Goal: Transaction & Acquisition: Purchase product/service

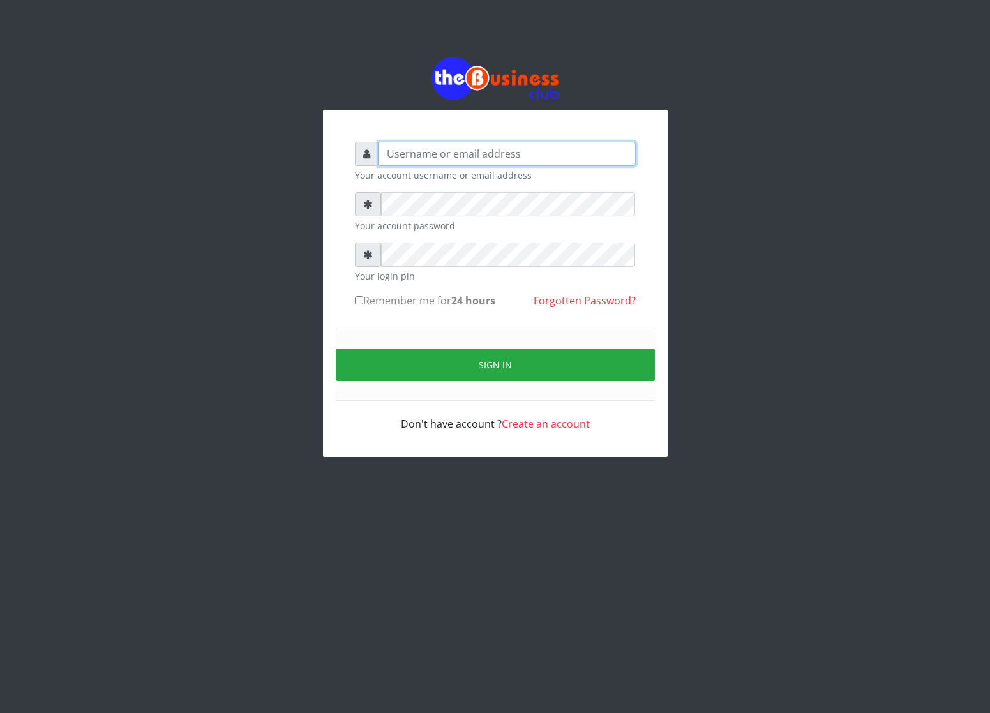
type input "cherpher"
click at [352, 303] on div "cherpher Your account username or email address Your account password Your logi…" at bounding box center [495, 286] width 306 height 315
click at [356, 303] on input "Remember me for 24 hours" at bounding box center [359, 300] width 8 height 8
checkbox input "true"
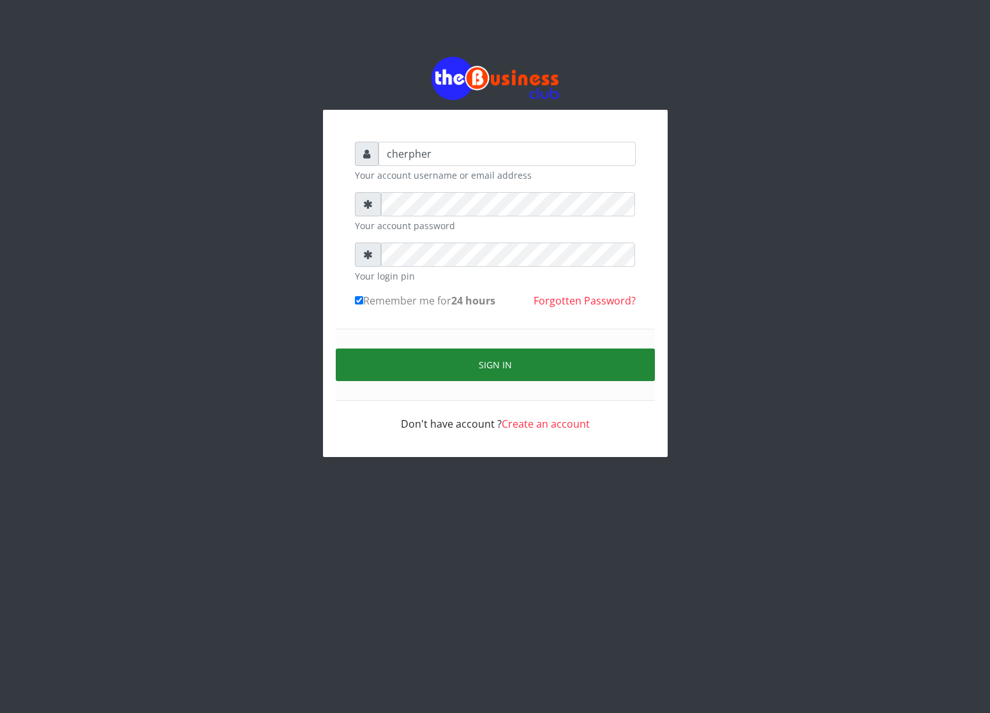
click at [391, 377] on button "Sign in" at bounding box center [495, 365] width 319 height 33
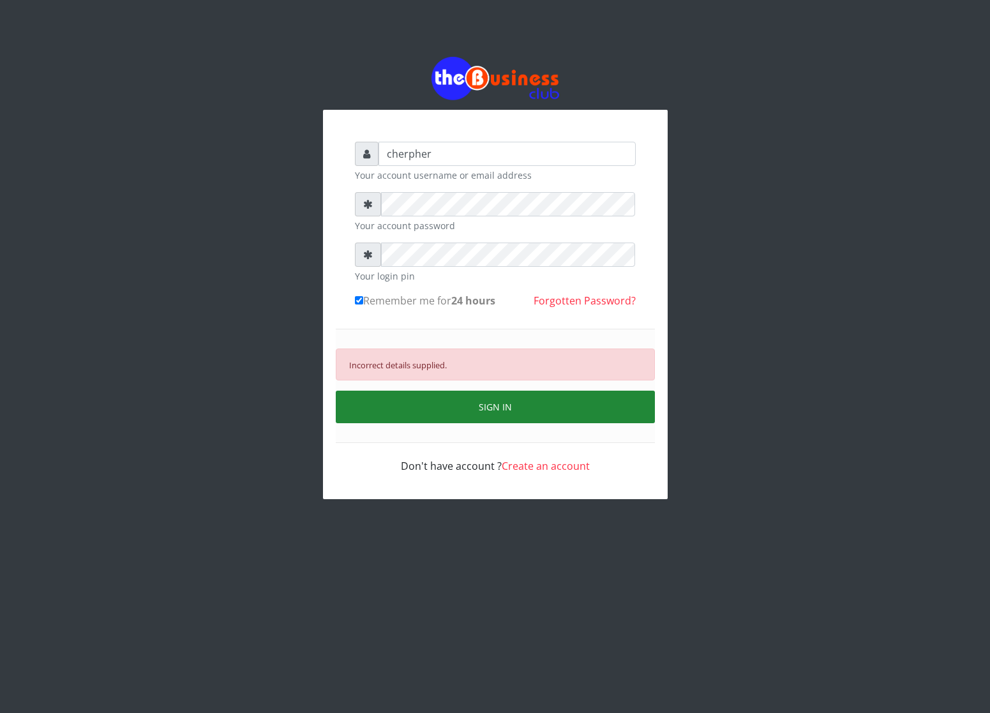
click at [453, 405] on button "SIGN IN" at bounding box center [495, 407] width 319 height 33
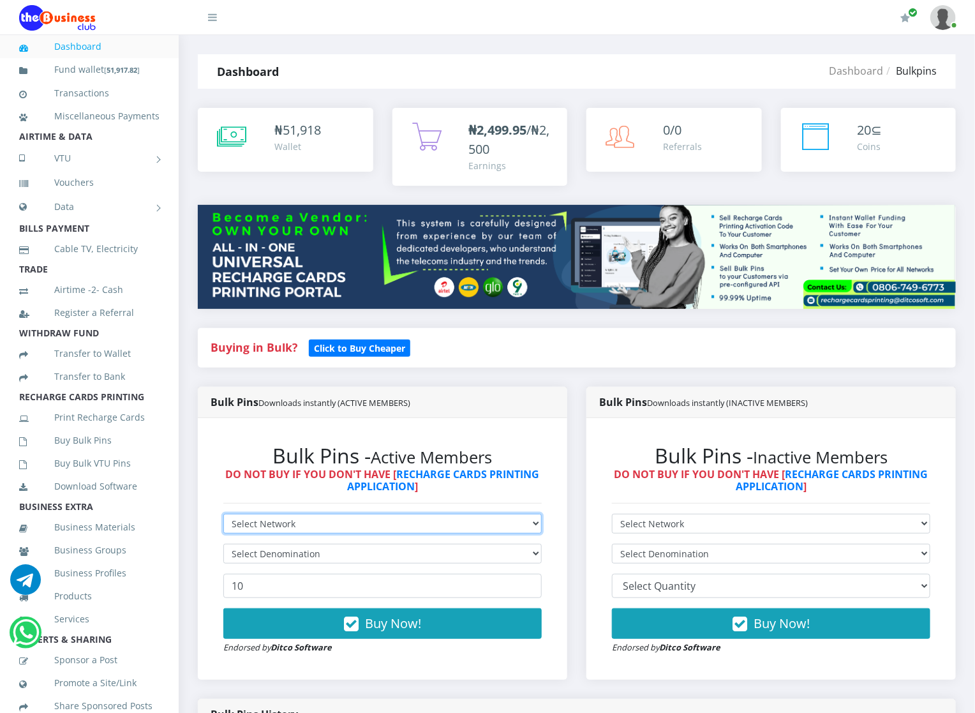
click at [274, 522] on select "Select Network MTN Globacom 9Mobile Airtel" at bounding box center [382, 524] width 319 height 20
select select "MTN"
click at [223, 515] on select "Select Network MTN Globacom 9Mobile Airtel" at bounding box center [382, 524] width 319 height 20
click at [236, 569] on form "Select Network MTN Globacom 9Mobile Airtel Select Denomination MTN NGN100 - ₦96…" at bounding box center [382, 584] width 319 height 140
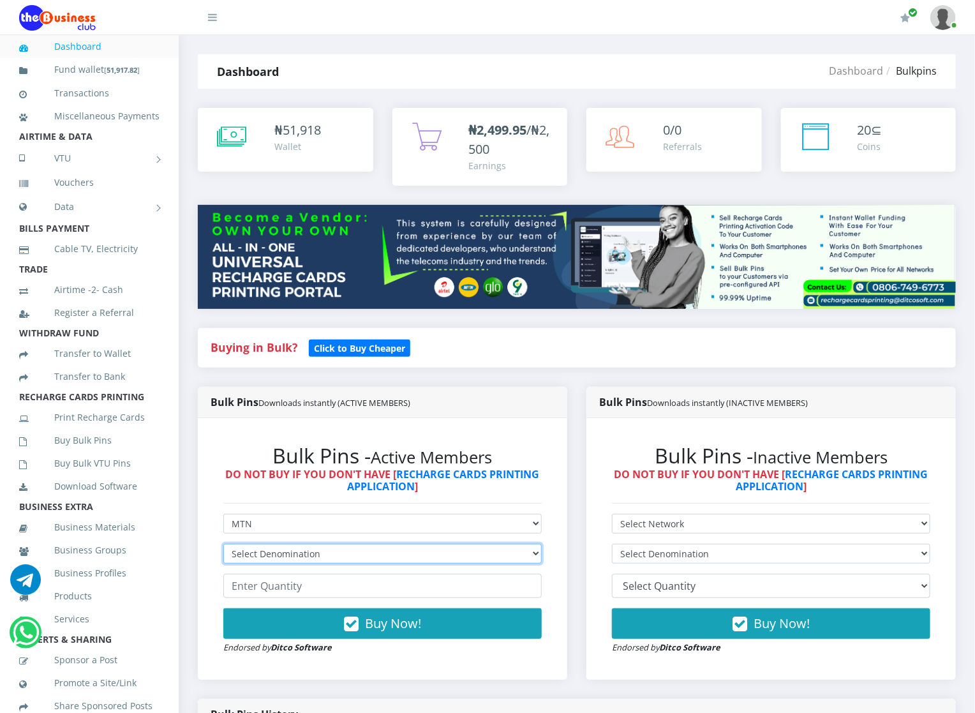
click at [245, 548] on select "Select Denomination MTN NGN100 - ₦96.94 MTN NGN200 - ₦193.88 MTN NGN400 - ₦387.…" at bounding box center [382, 554] width 319 height 20
select select "193.88-200"
click at [223, 545] on select "Select Denomination MTN NGN100 - ₦96.94 MTN NGN200 - ₦193.88 MTN NGN400 - ₦387.…" at bounding box center [382, 554] width 319 height 20
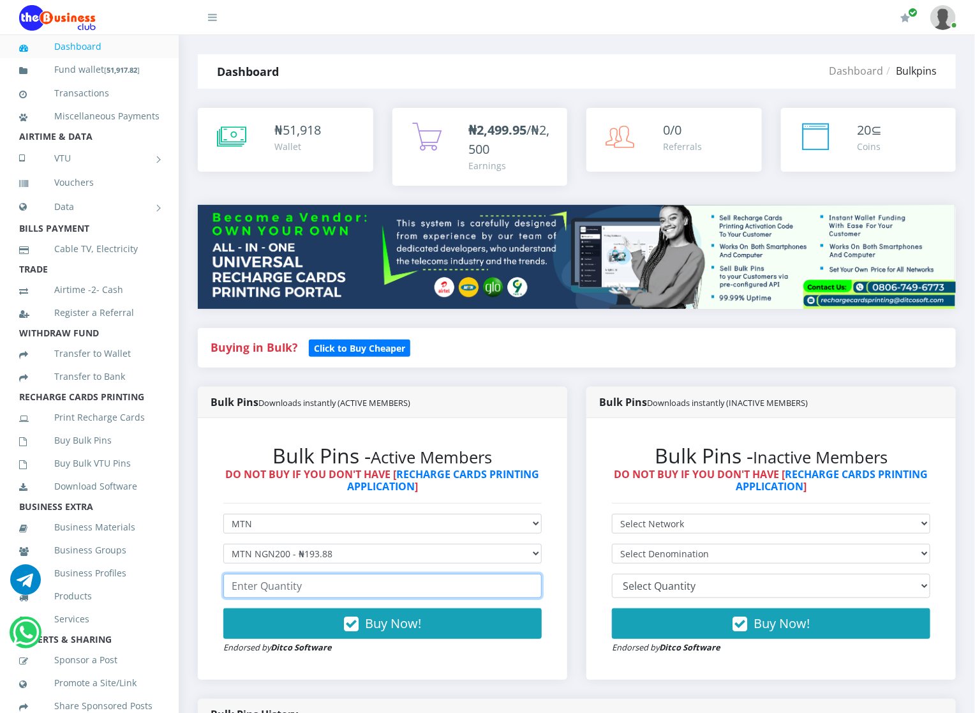
click at [276, 584] on input "number" at bounding box center [382, 586] width 319 height 24
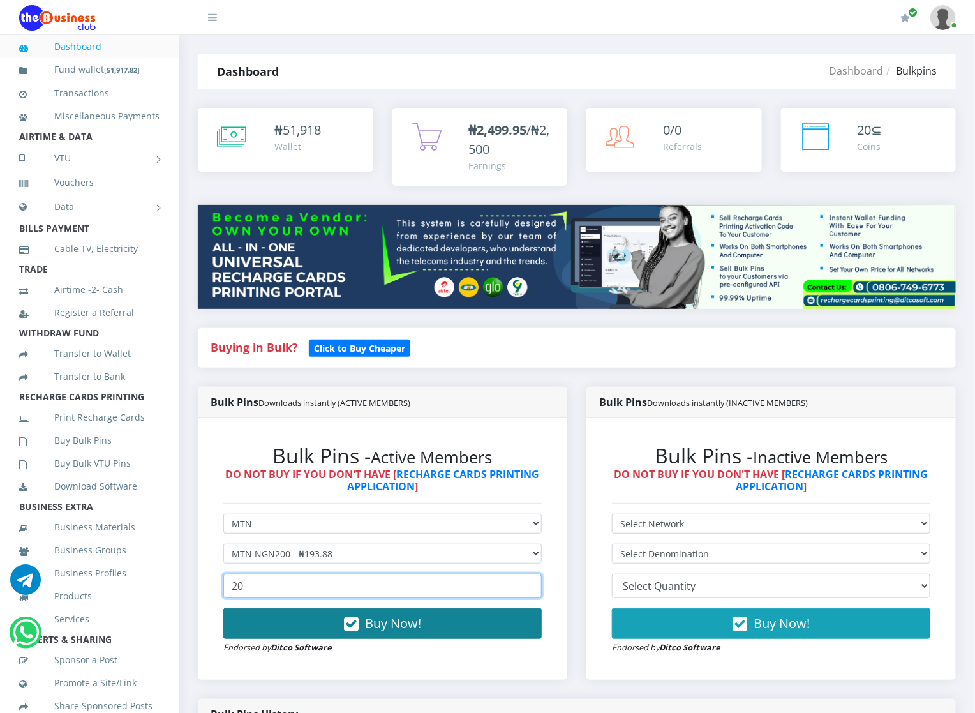
type input "20"
click at [276, 628] on button "Buy Now!" at bounding box center [382, 623] width 319 height 31
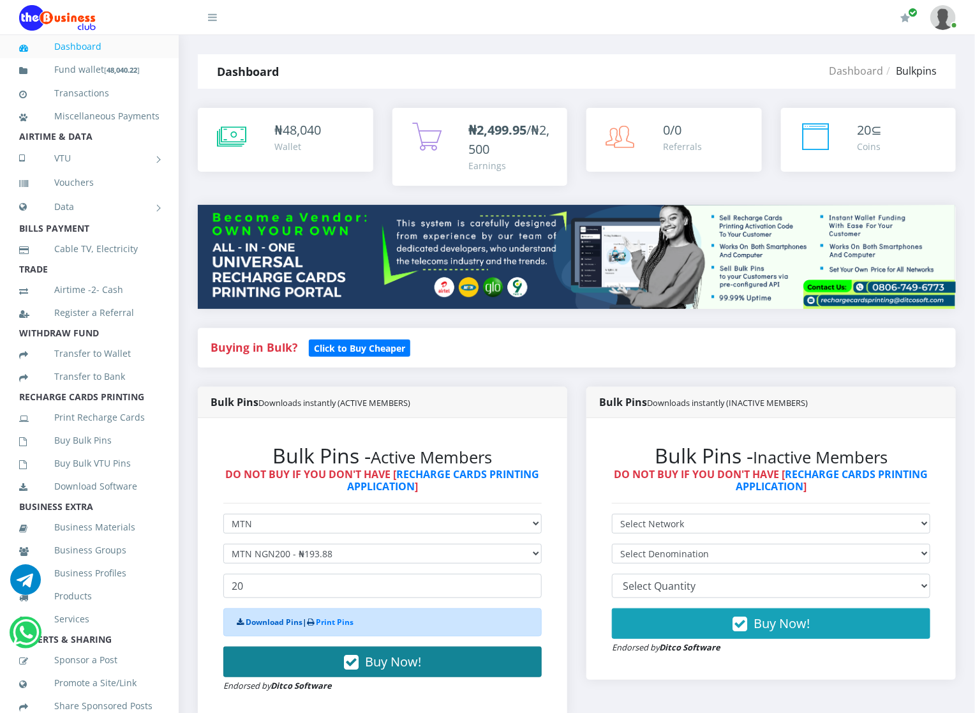
click at [276, 628] on link "Download Pins" at bounding box center [274, 622] width 57 height 11
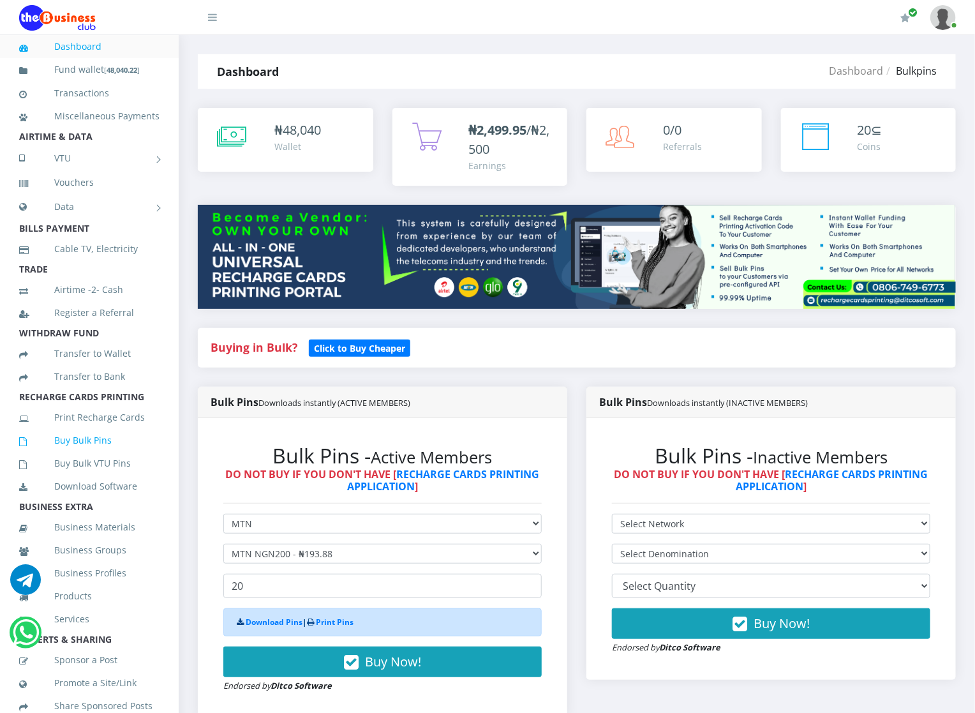
click at [66, 455] on link "Buy Bulk Pins" at bounding box center [89, 440] width 140 height 29
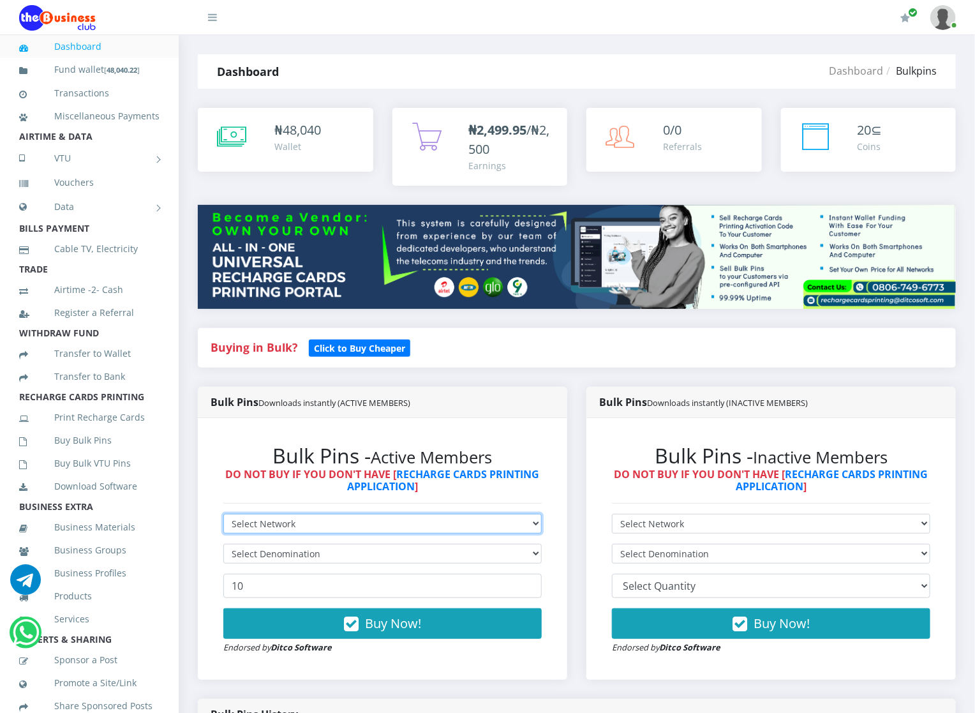
click at [260, 523] on select "Select Network MTN Globacom 9Mobile Airtel" at bounding box center [382, 524] width 319 height 20
select select "Glo"
click at [223, 515] on select "Select Network MTN Globacom 9Mobile Airtel" at bounding box center [382, 524] width 319 height 20
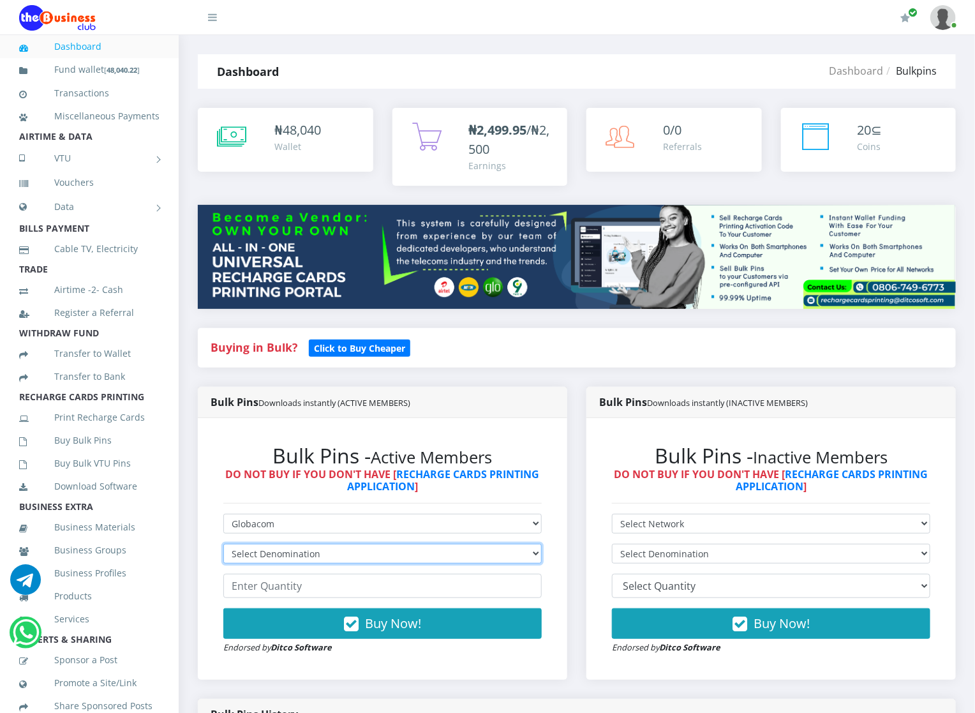
click at [259, 552] on select "Select Denomination Glo NGN100 - ₦96.45 Glo NGN200 - ₦192.90 Glo NGN500 - ₦482.…" at bounding box center [382, 554] width 319 height 20
select select "482.25-500"
click at [223, 545] on select "Select Denomination Glo NGN100 - ₦96.45 Glo NGN200 - ₦192.90 Glo NGN500 - ₦482.…" at bounding box center [382, 554] width 319 height 20
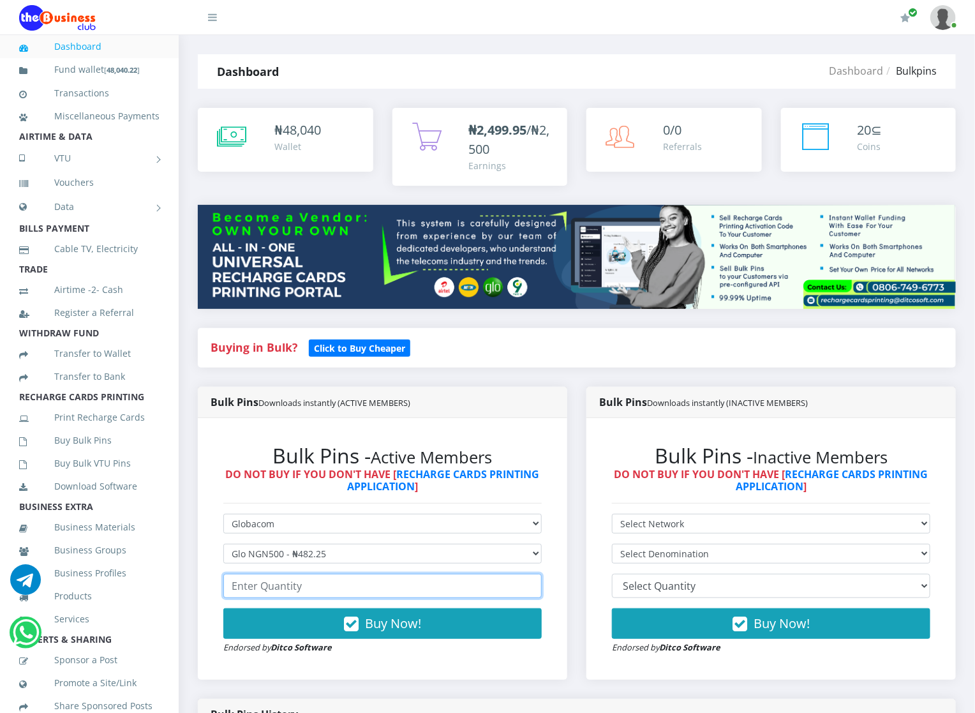
click at [257, 588] on input "number" at bounding box center [382, 586] width 319 height 24
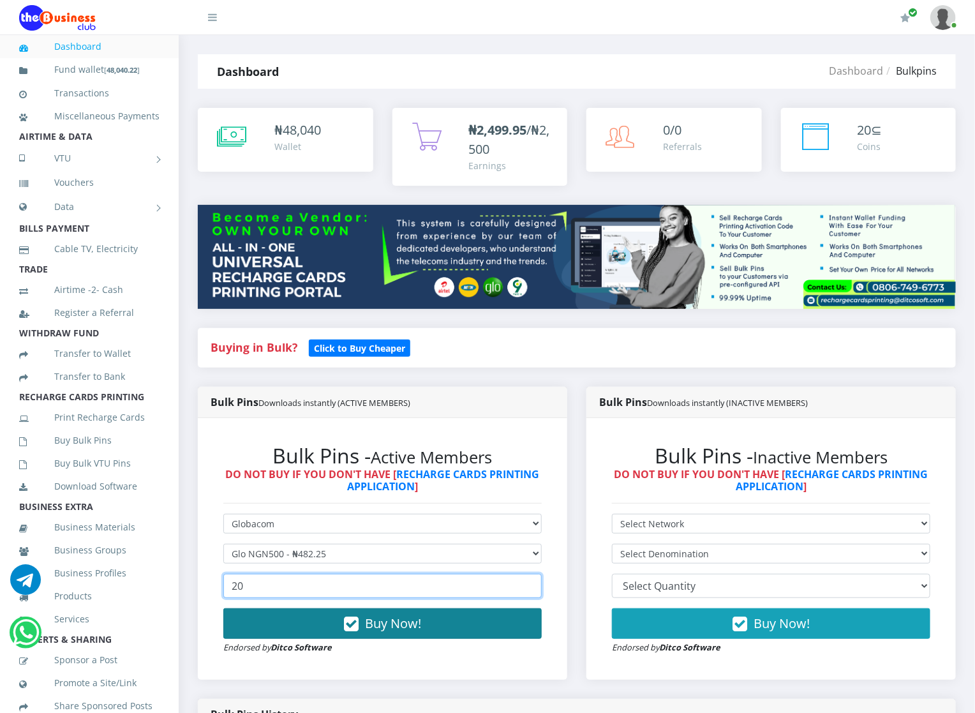
type input "20"
click at [260, 622] on button "Buy Now!" at bounding box center [382, 623] width 319 height 31
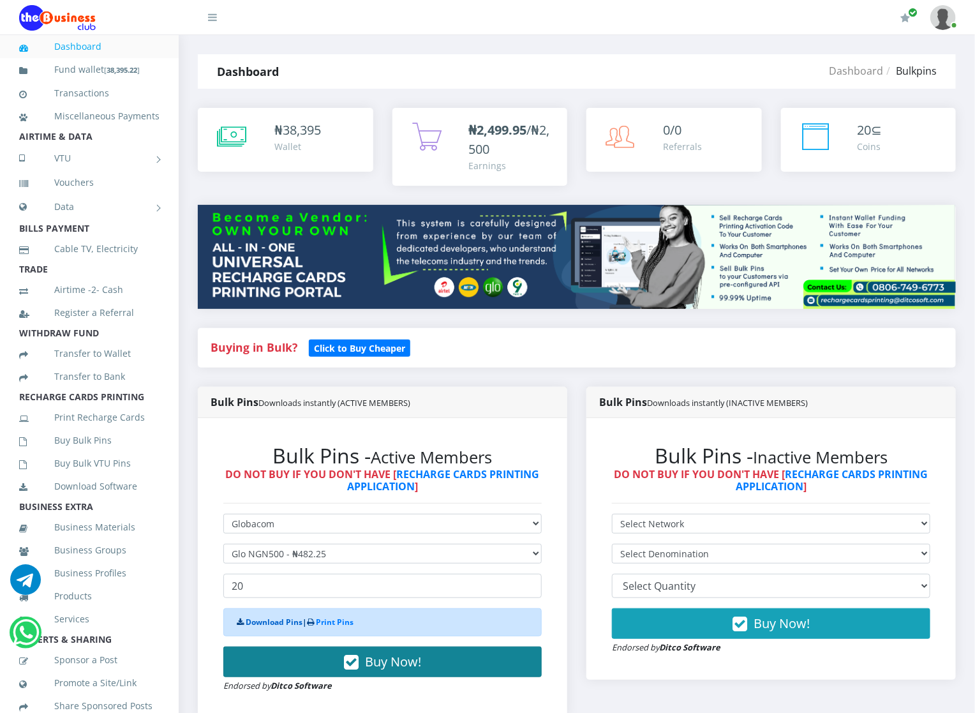
click at [260, 622] on link "Download Pins" at bounding box center [274, 622] width 57 height 11
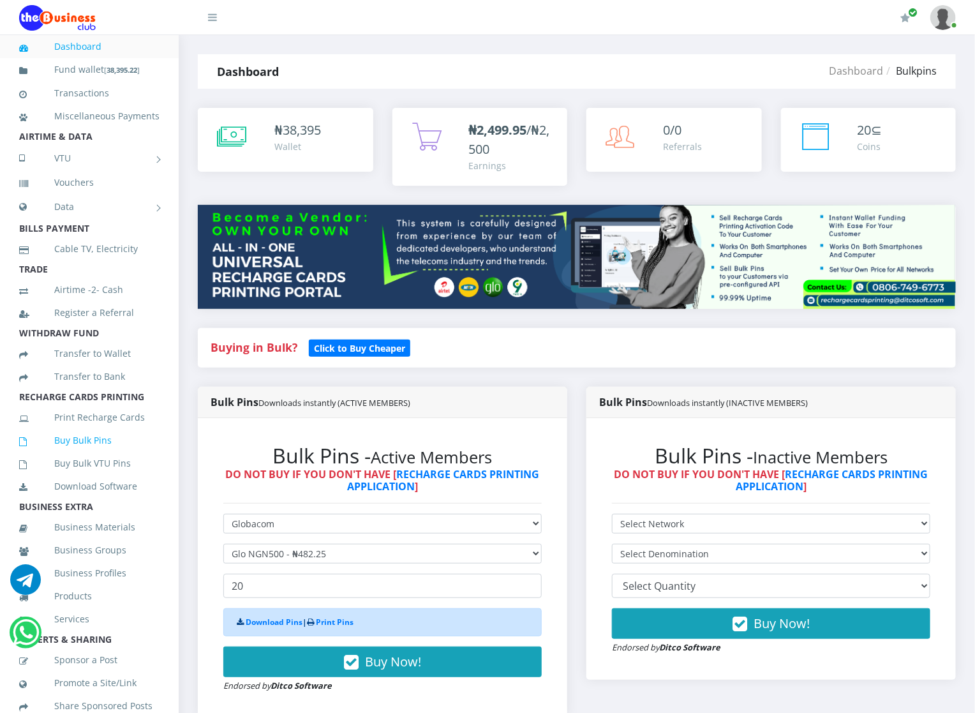
click at [91, 455] on link "Buy Bulk Pins" at bounding box center [89, 440] width 140 height 29
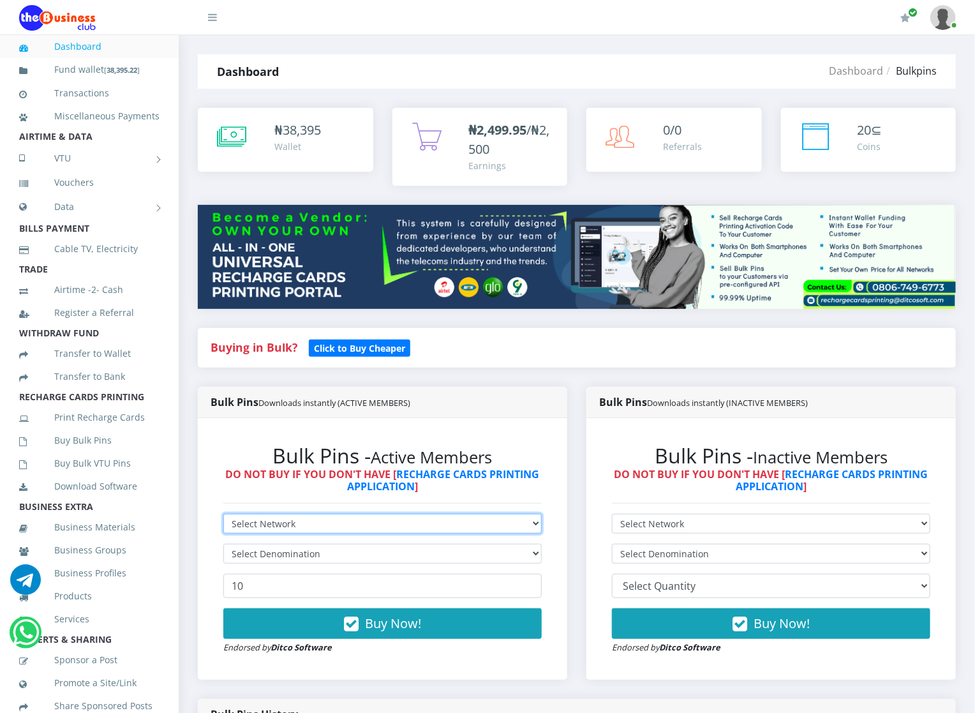
click at [252, 523] on select "Select Network MTN Globacom 9Mobile Airtel" at bounding box center [382, 524] width 319 height 20
select select "Airtel"
click at [223, 515] on select "Select Network MTN Globacom 9Mobile Airtel" at bounding box center [382, 524] width 319 height 20
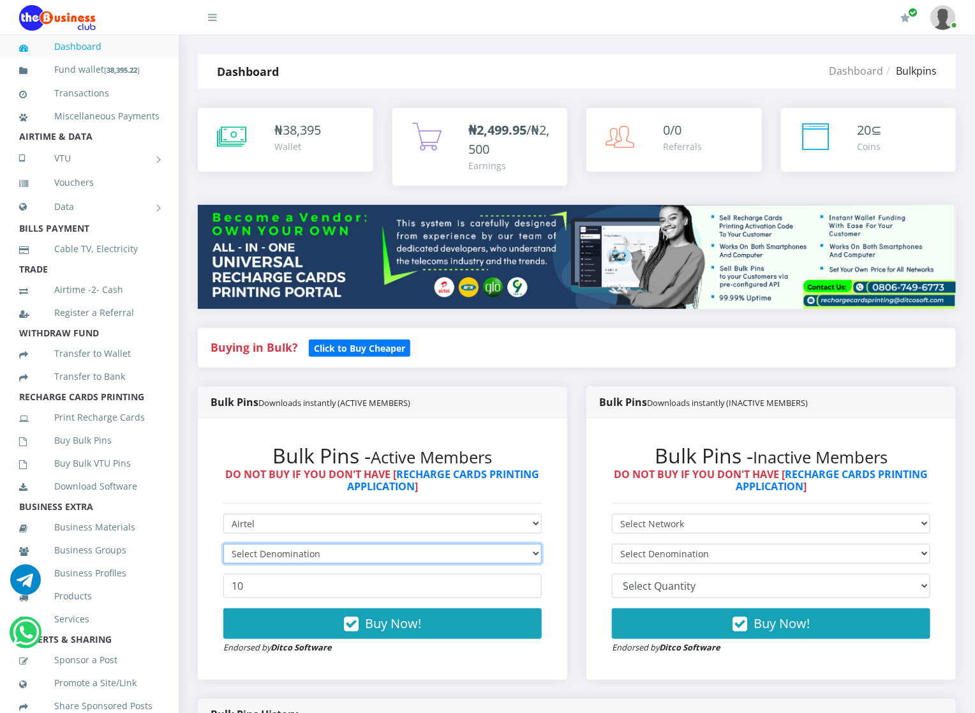
click at [276, 550] on select "Select Denomination" at bounding box center [382, 554] width 319 height 20
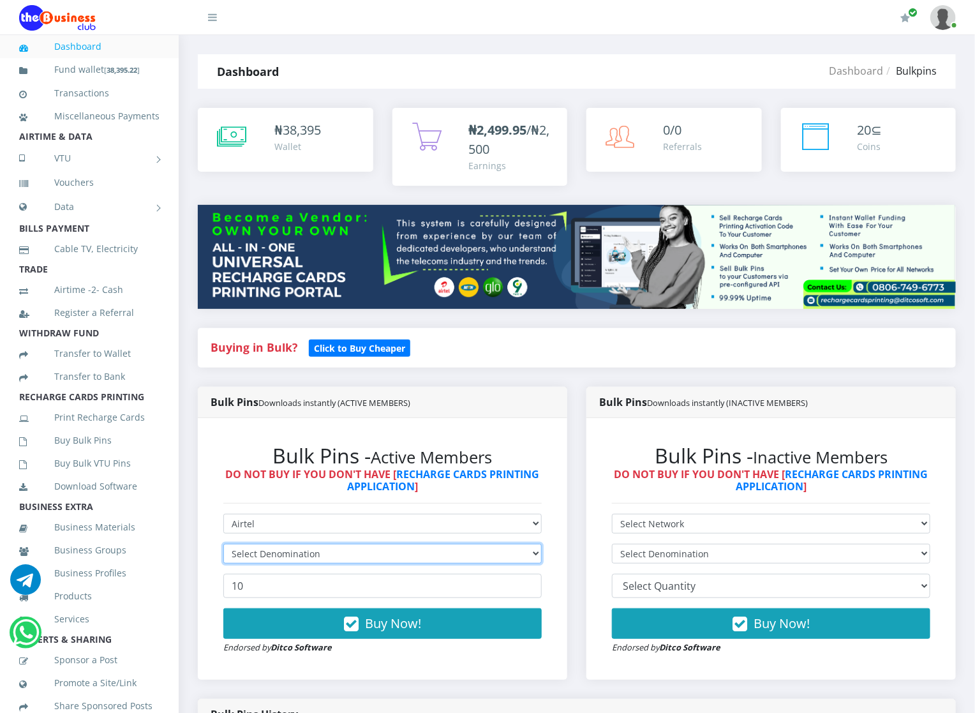
click at [276, 550] on select "Select Denomination" at bounding box center [382, 554] width 319 height 20
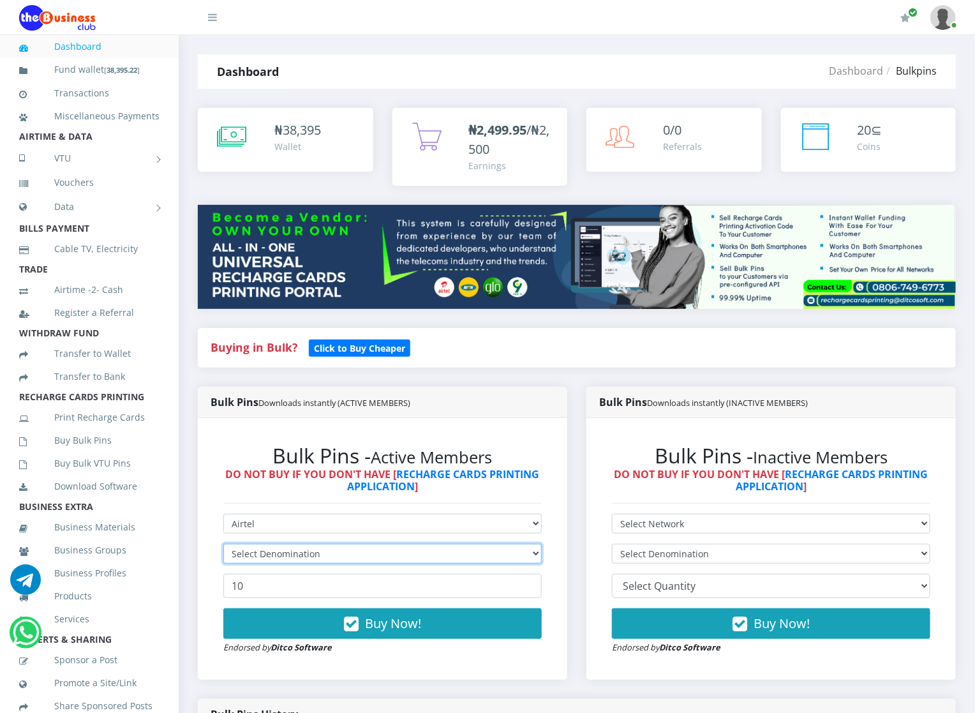
click at [276, 550] on select "Select Denomination" at bounding box center [382, 554] width 319 height 20
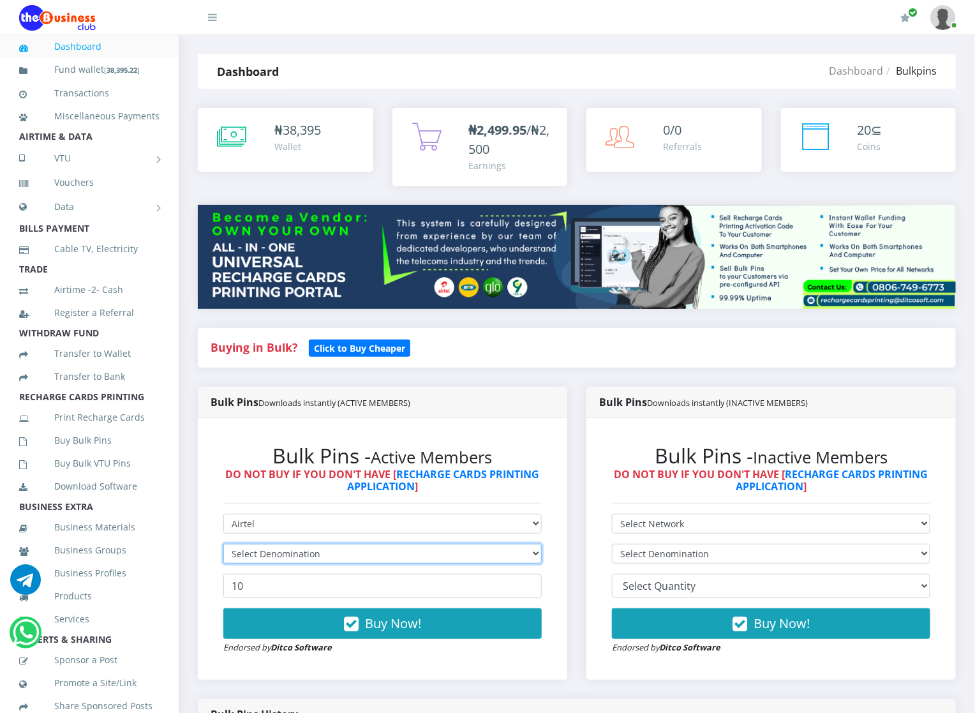
click at [276, 550] on select "Select Denomination" at bounding box center [382, 554] width 319 height 20
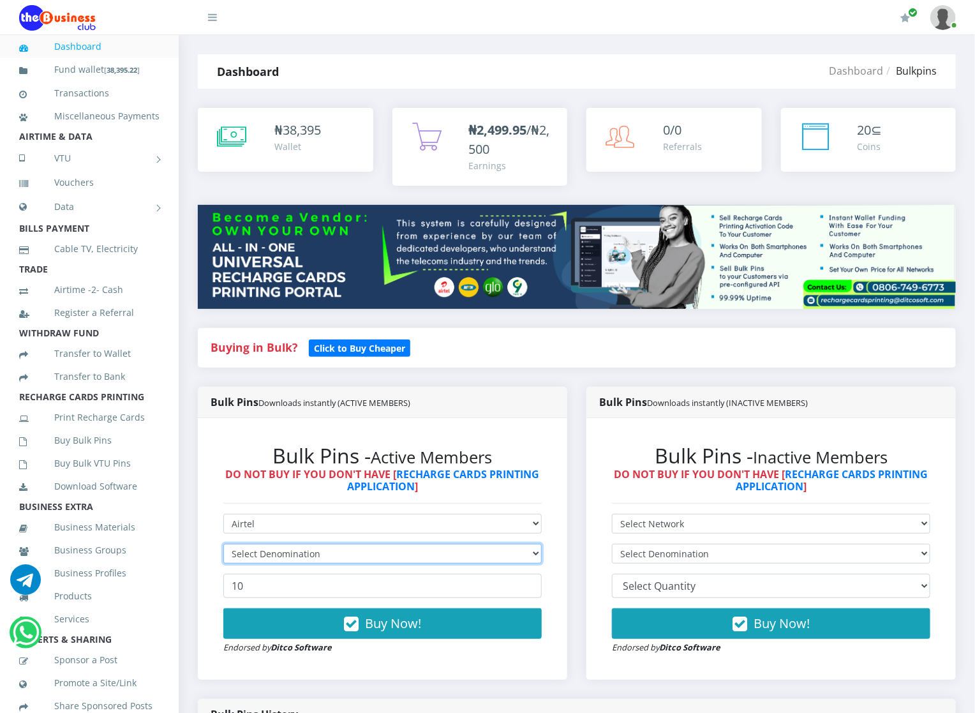
click at [276, 550] on select "Select Denomination" at bounding box center [382, 554] width 319 height 20
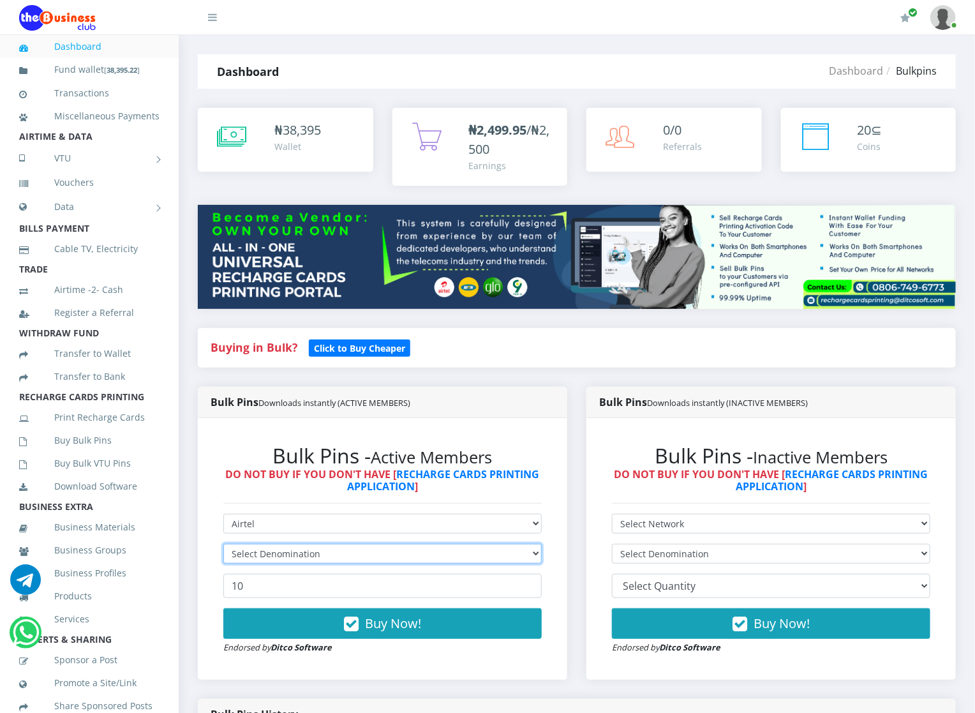
click at [276, 550] on select "Select Denomination" at bounding box center [382, 554] width 319 height 20
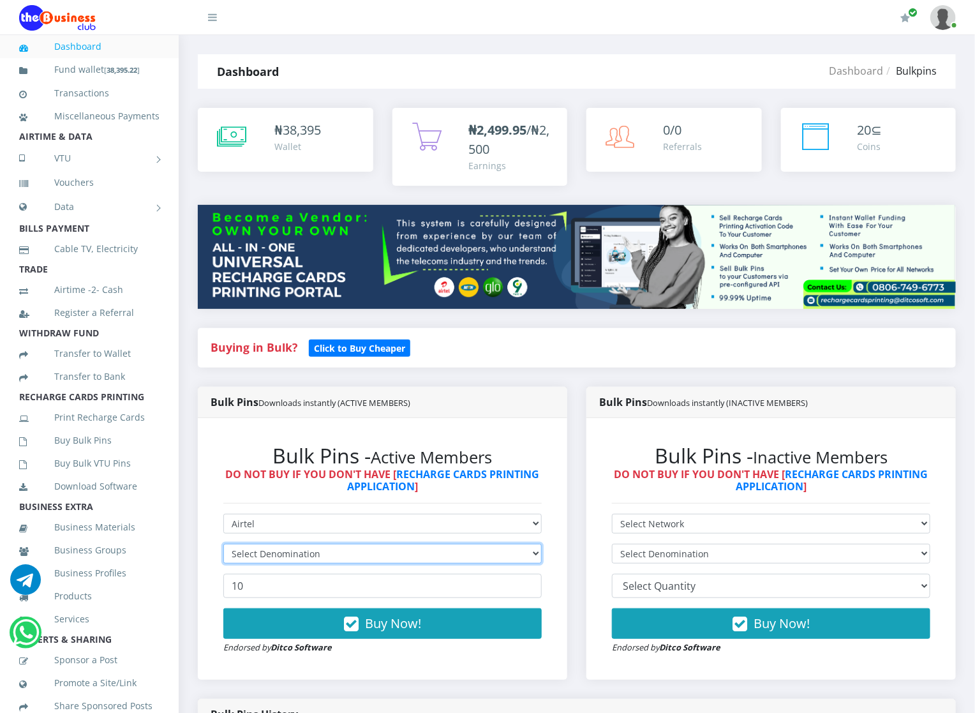
click at [276, 550] on select "Select Denomination" at bounding box center [382, 554] width 319 height 20
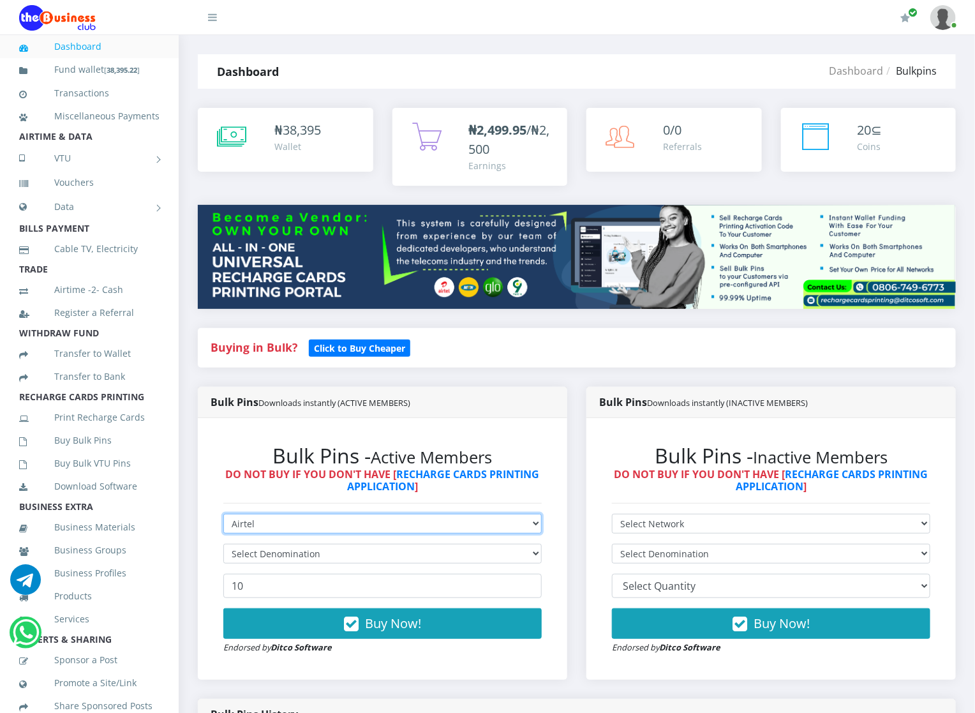
click at [278, 523] on select "Select Network MTN Globacom 9Mobile Airtel" at bounding box center [382, 524] width 319 height 20
click at [223, 515] on select "Select Network MTN Globacom 9Mobile Airtel" at bounding box center [382, 524] width 319 height 20
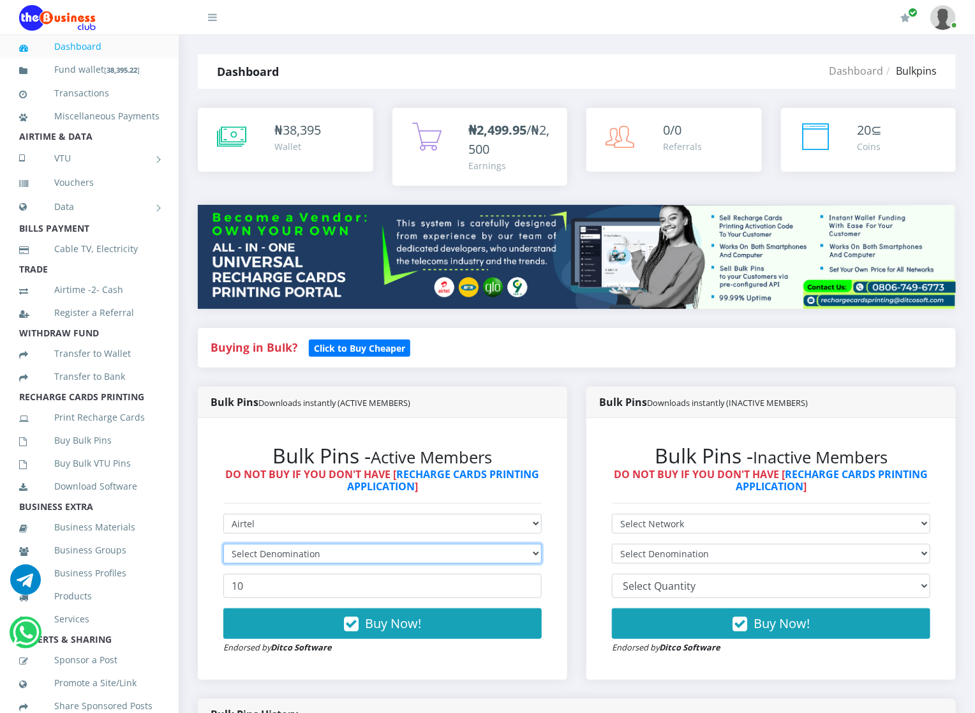
click at [297, 550] on select "Select Denomination" at bounding box center [382, 554] width 319 height 20
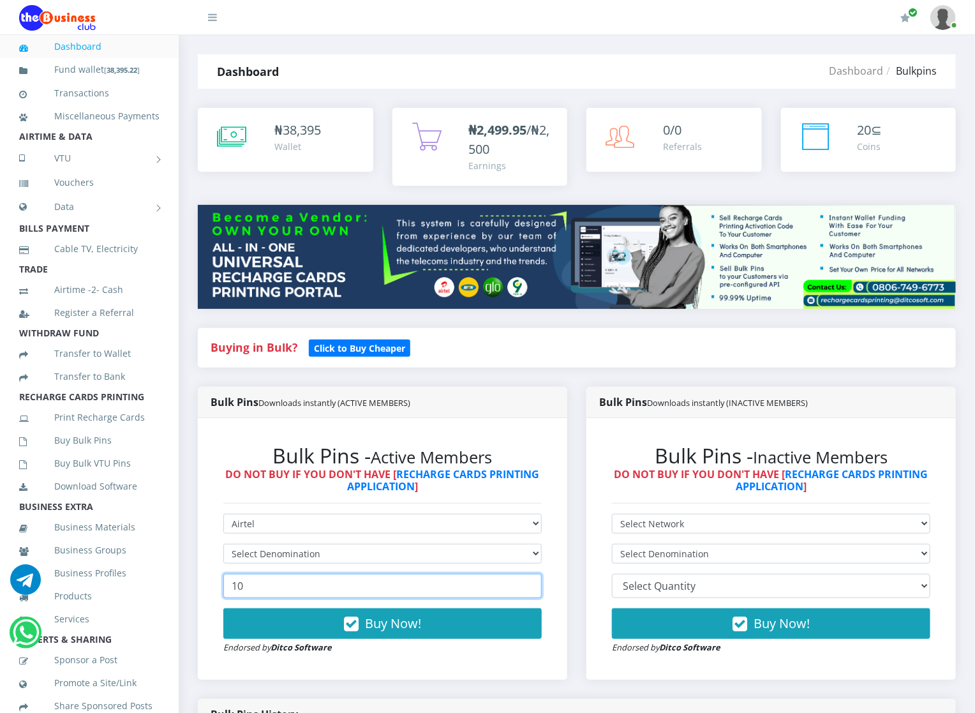
click at [280, 598] on input "10" at bounding box center [382, 586] width 319 height 24
type input "1"
type input "20"
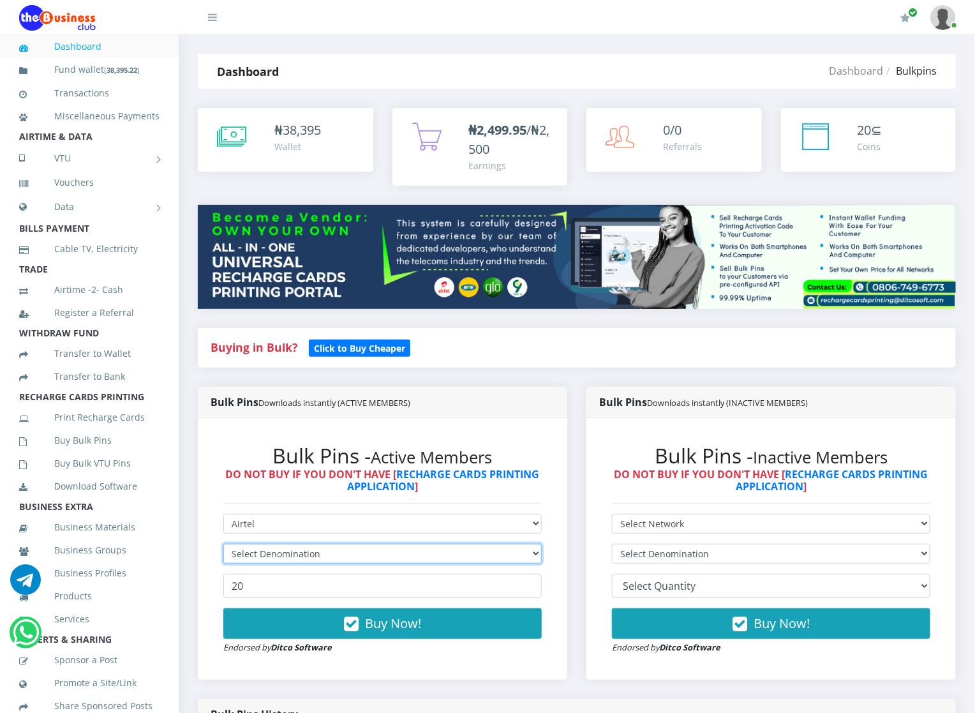
click at [291, 555] on select "Select Denomination" at bounding box center [382, 554] width 319 height 20
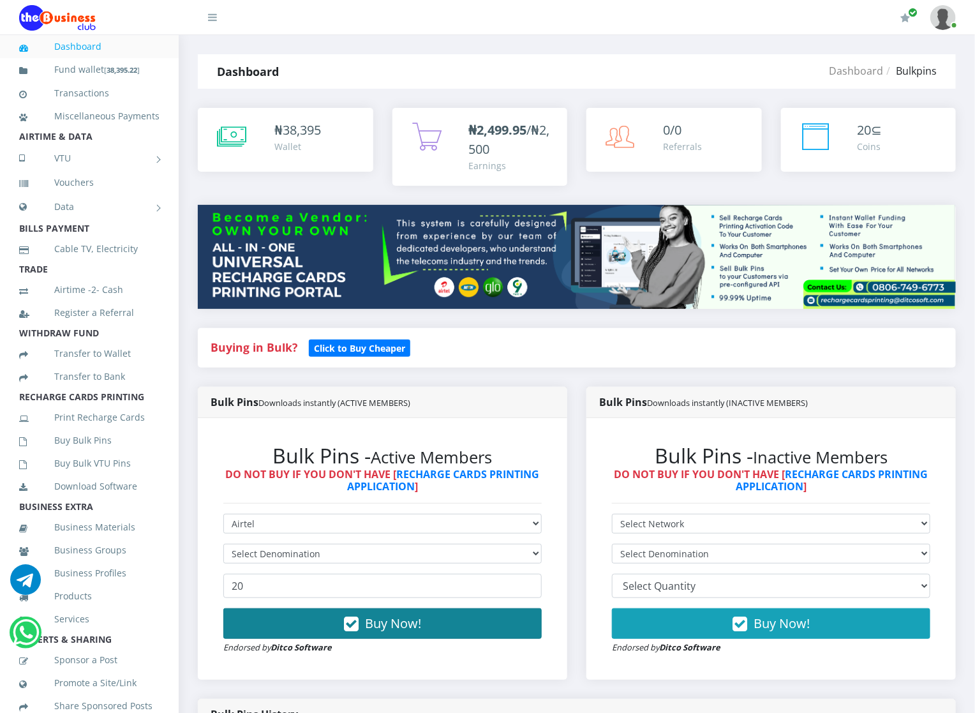
click at [306, 626] on button "Buy Now!" at bounding box center [382, 623] width 319 height 31
click at [308, 613] on button "Buy Now!" at bounding box center [382, 623] width 319 height 31
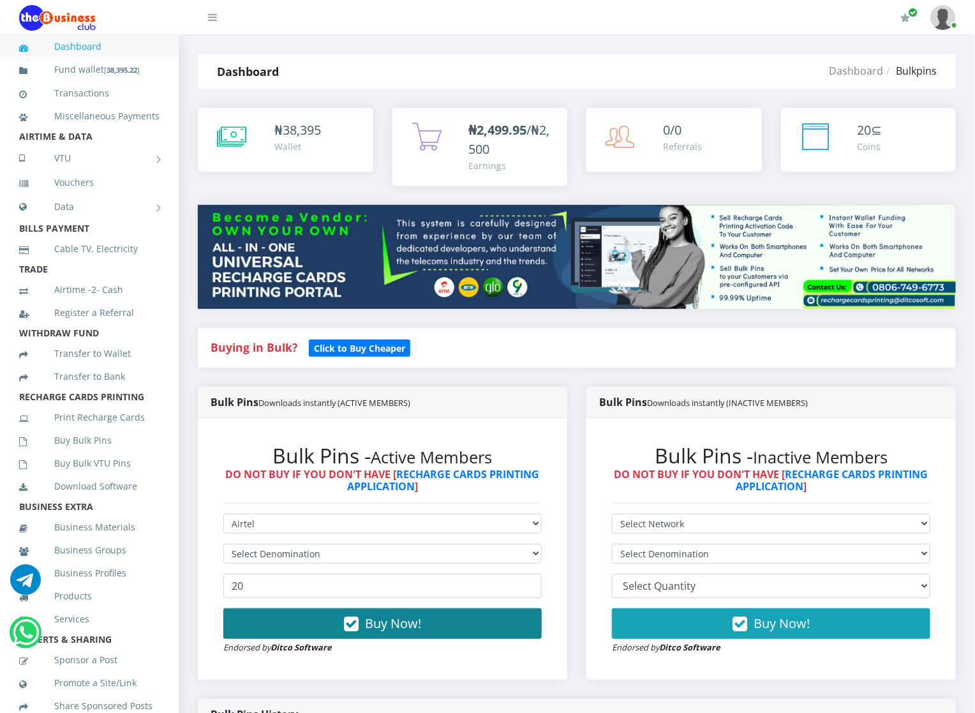
click at [308, 613] on button "Buy Now!" at bounding box center [382, 623] width 319 height 31
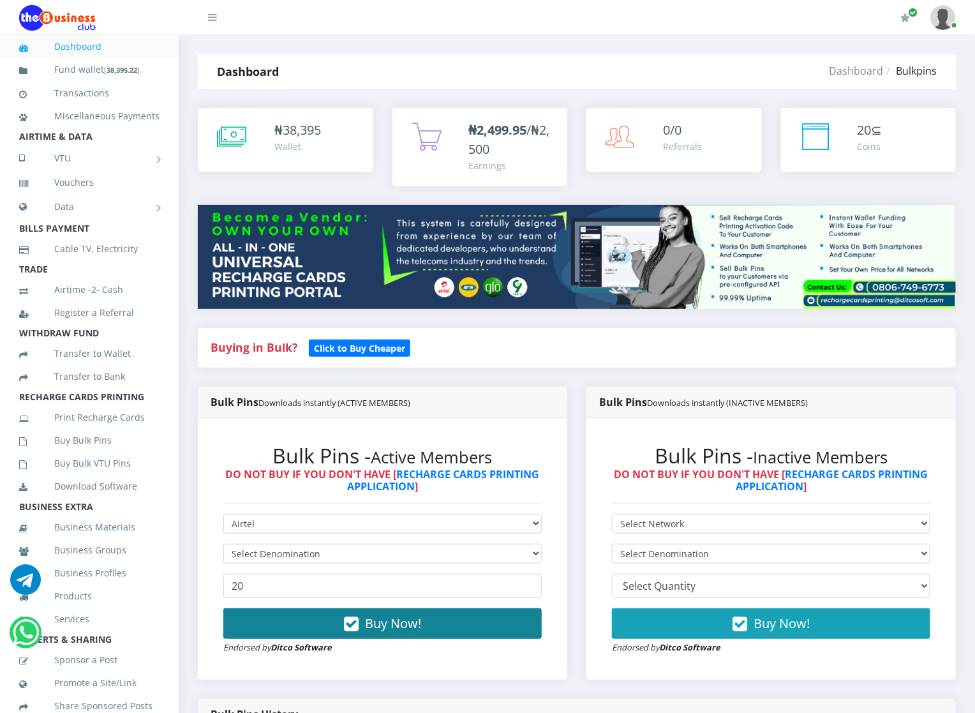
click at [308, 613] on button "Buy Now!" at bounding box center [382, 623] width 319 height 31
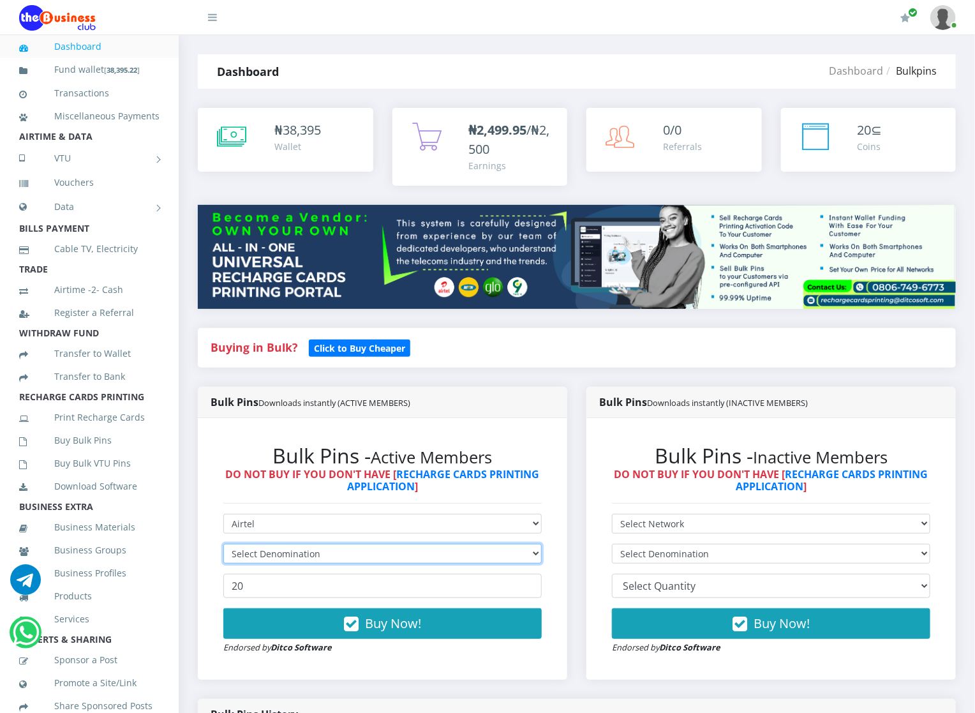
click at [301, 548] on select "Select Denomination" at bounding box center [382, 554] width 319 height 20
click at [533, 546] on select "Select Denomination" at bounding box center [382, 554] width 319 height 20
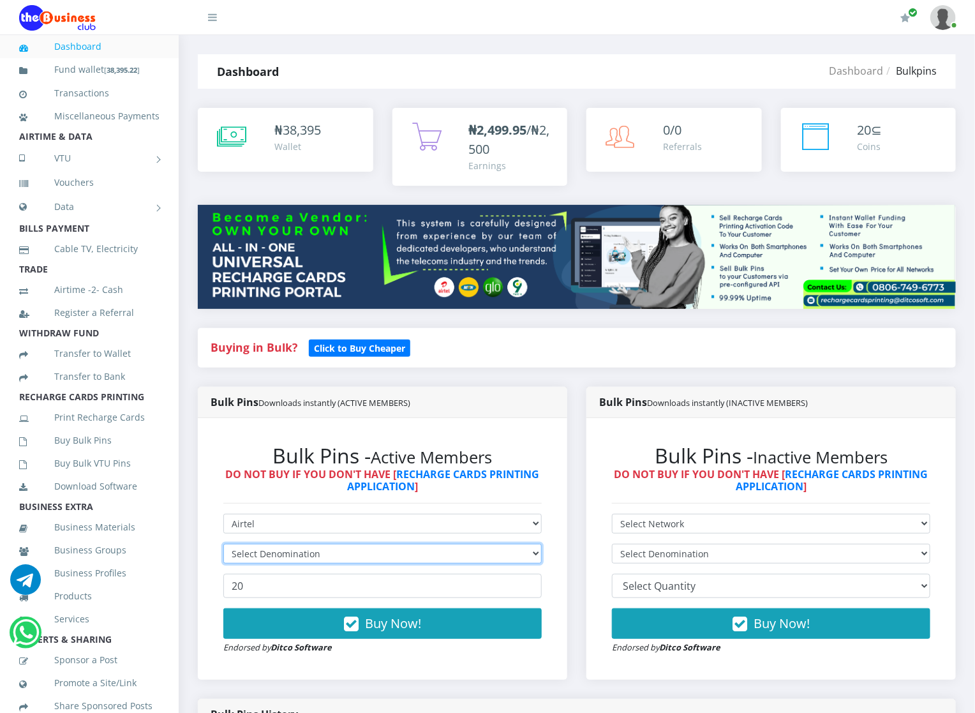
click at [533, 546] on select "Select Denomination" at bounding box center [382, 554] width 319 height 20
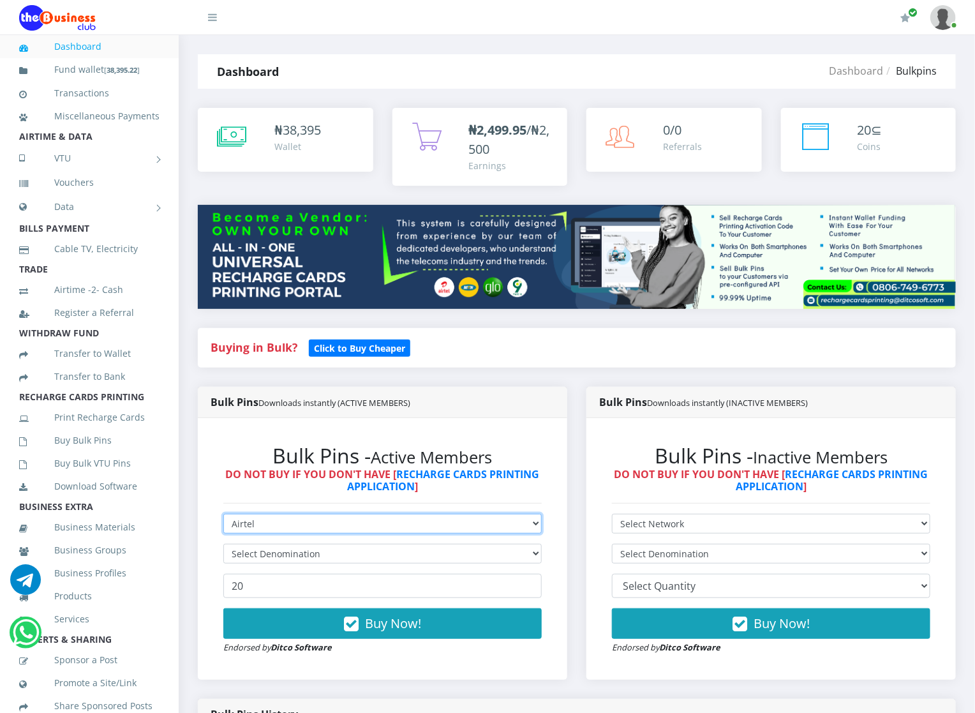
click at [527, 530] on select "Select Network MTN Globacom 9Mobile Airtel" at bounding box center [382, 524] width 319 height 20
click at [223, 515] on select "Select Network MTN Globacom 9Mobile Airtel" at bounding box center [382, 524] width 319 height 20
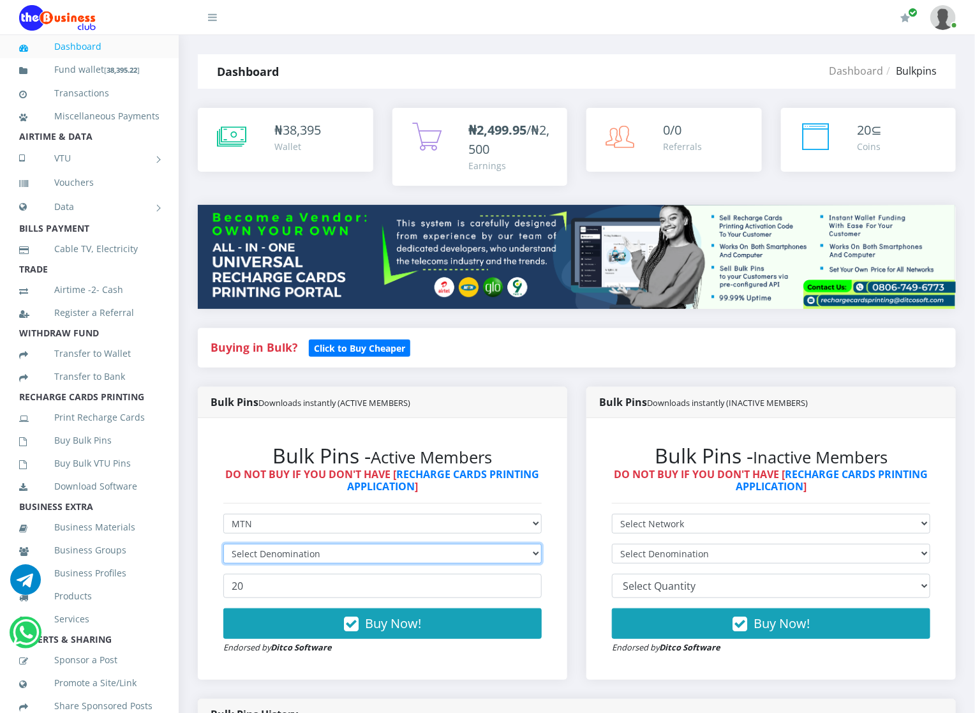
click at [479, 552] on select "Select Denomination" at bounding box center [382, 554] width 319 height 20
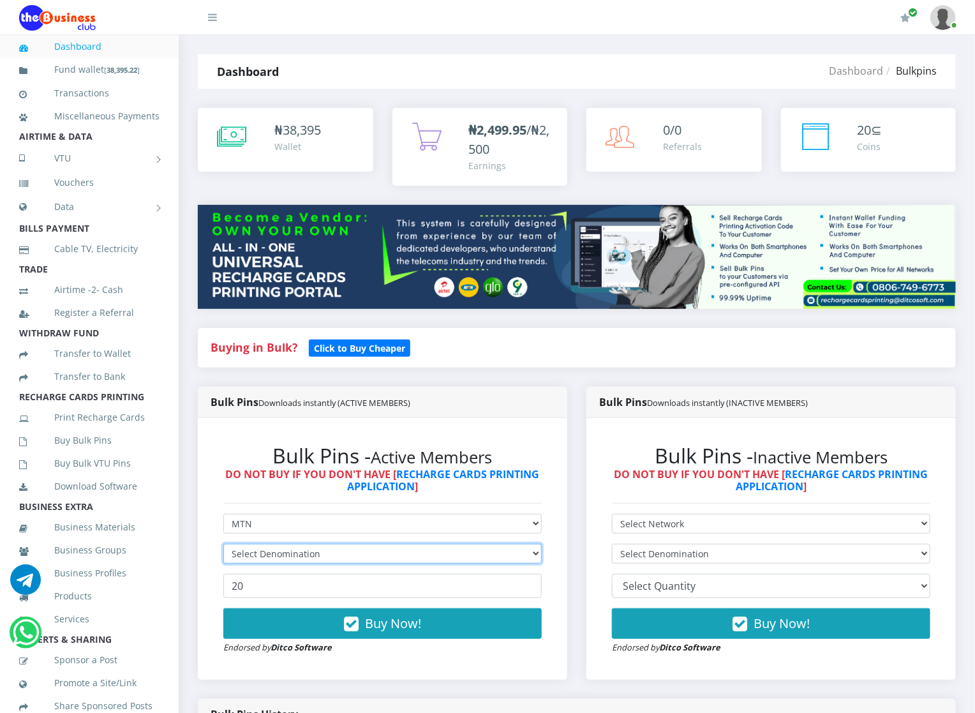
click at [479, 552] on select "Select Denomination" at bounding box center [382, 554] width 319 height 20
click at [525, 556] on select "Select Denomination" at bounding box center [382, 554] width 319 height 20
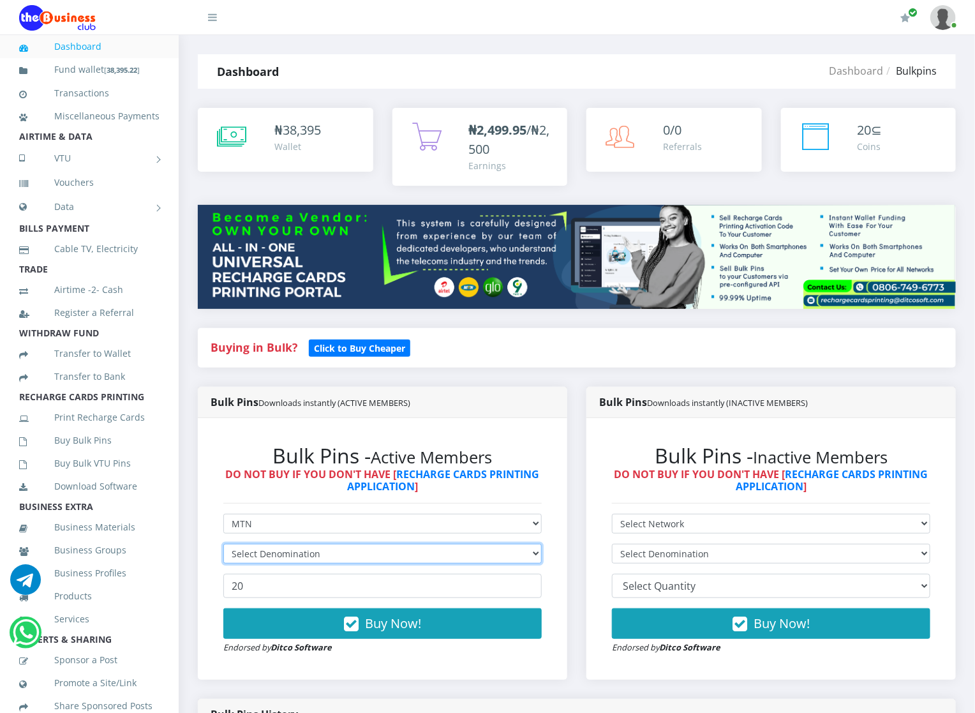
click at [525, 556] on select "Select Denomination" at bounding box center [382, 554] width 319 height 20
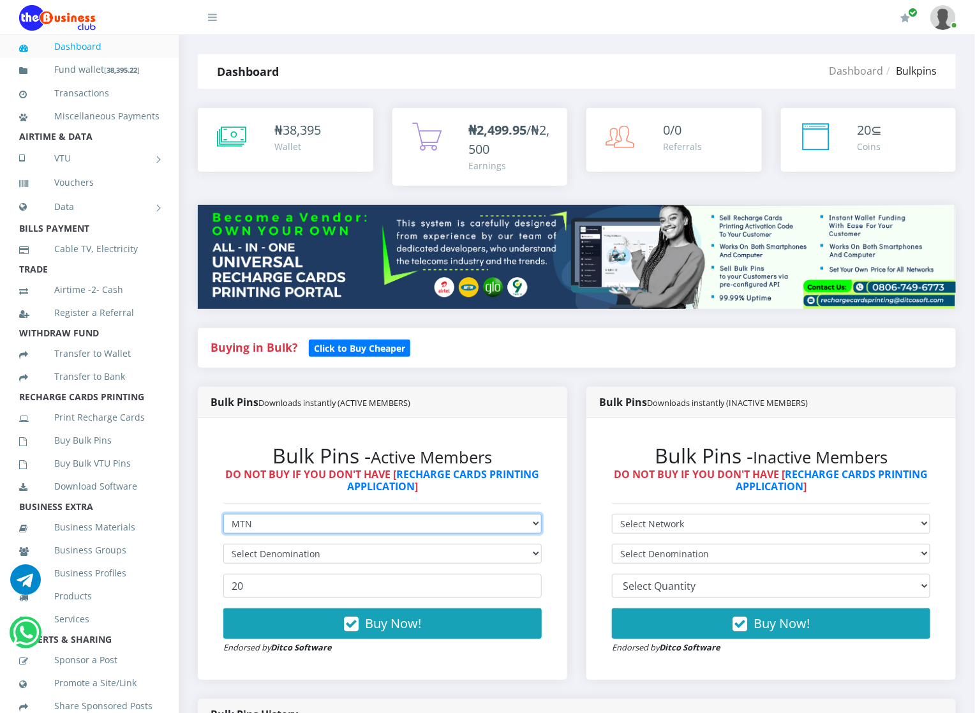
click at [473, 523] on select "Select Network MTN Globacom 9Mobile Airtel" at bounding box center [382, 524] width 319 height 20
select select "Airtel"
click at [223, 515] on select "Select Network MTN Globacom 9Mobile Airtel" at bounding box center [382, 524] width 319 height 20
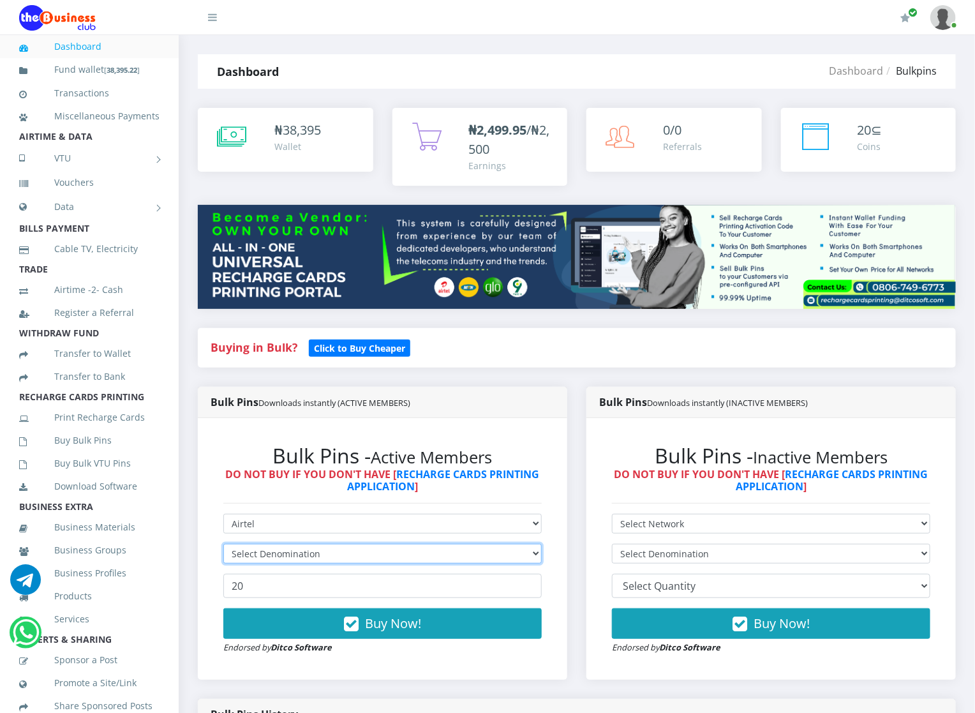
click at [462, 552] on select "Select Denomination" at bounding box center [382, 554] width 319 height 20
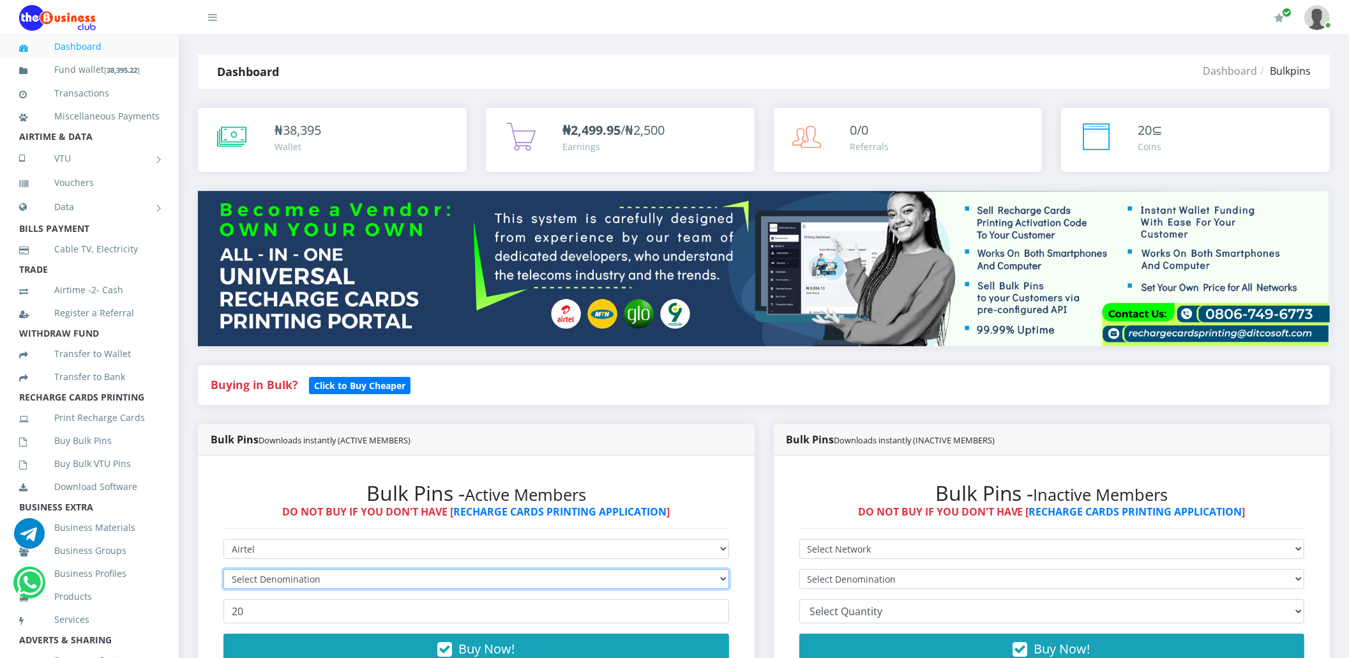
click at [462, 576] on select "Select Denomination" at bounding box center [476, 579] width 506 height 20
click at [460, 572] on select "Select Denomination" at bounding box center [476, 579] width 506 height 20
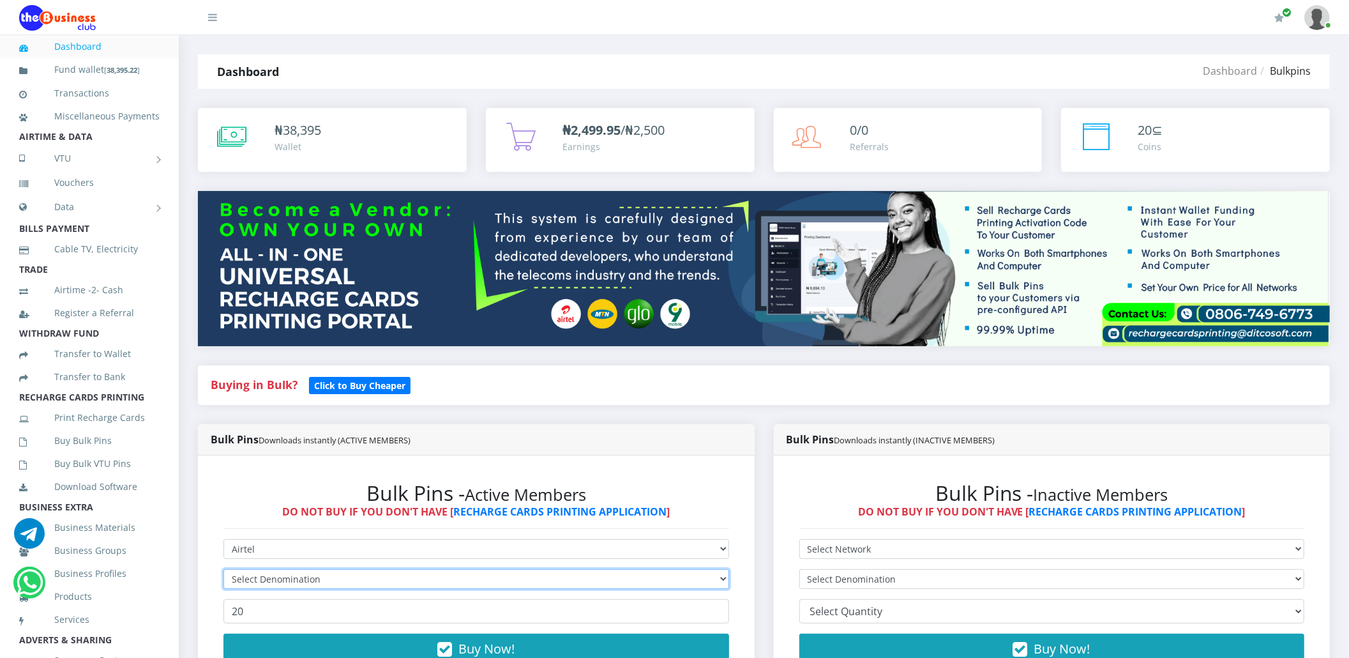
click at [223, 569] on select "Select Denomination" at bounding box center [476, 579] width 506 height 20
click at [460, 575] on select "Select Denomination" at bounding box center [476, 579] width 506 height 20
click at [461, 576] on select "Select Denomination" at bounding box center [476, 579] width 506 height 20
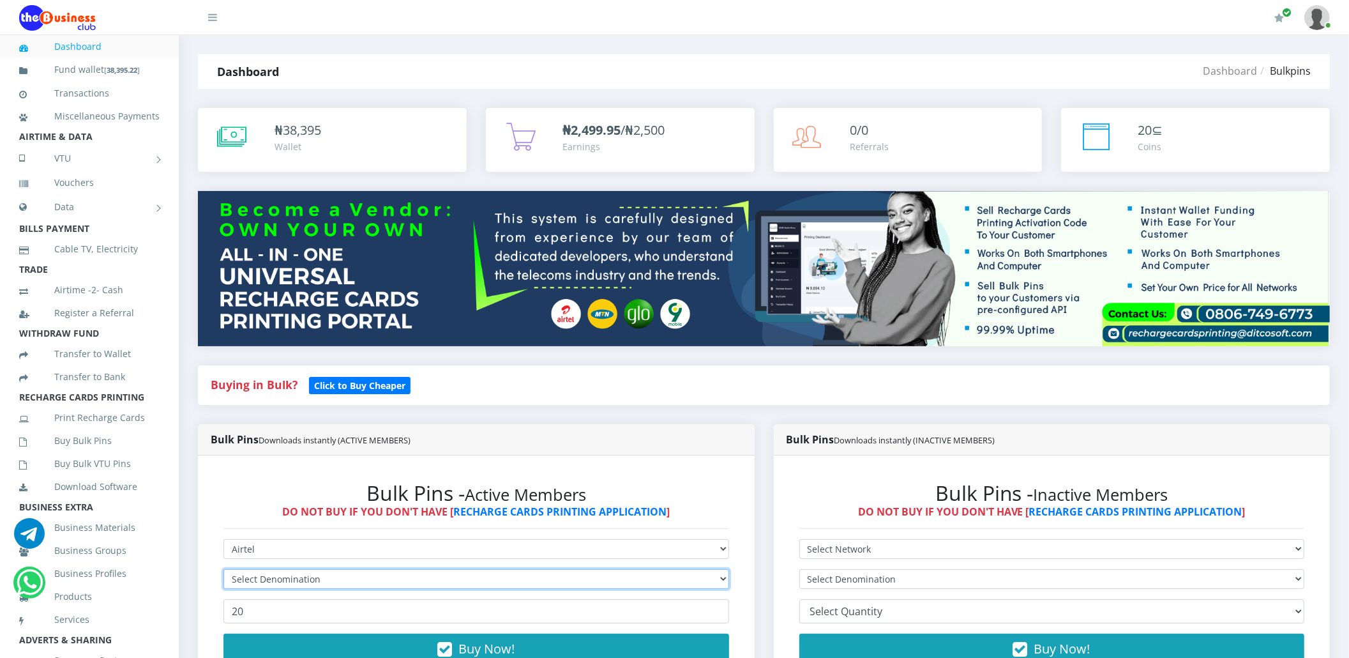
click at [461, 576] on select "Select Denomination" at bounding box center [476, 579] width 506 height 20
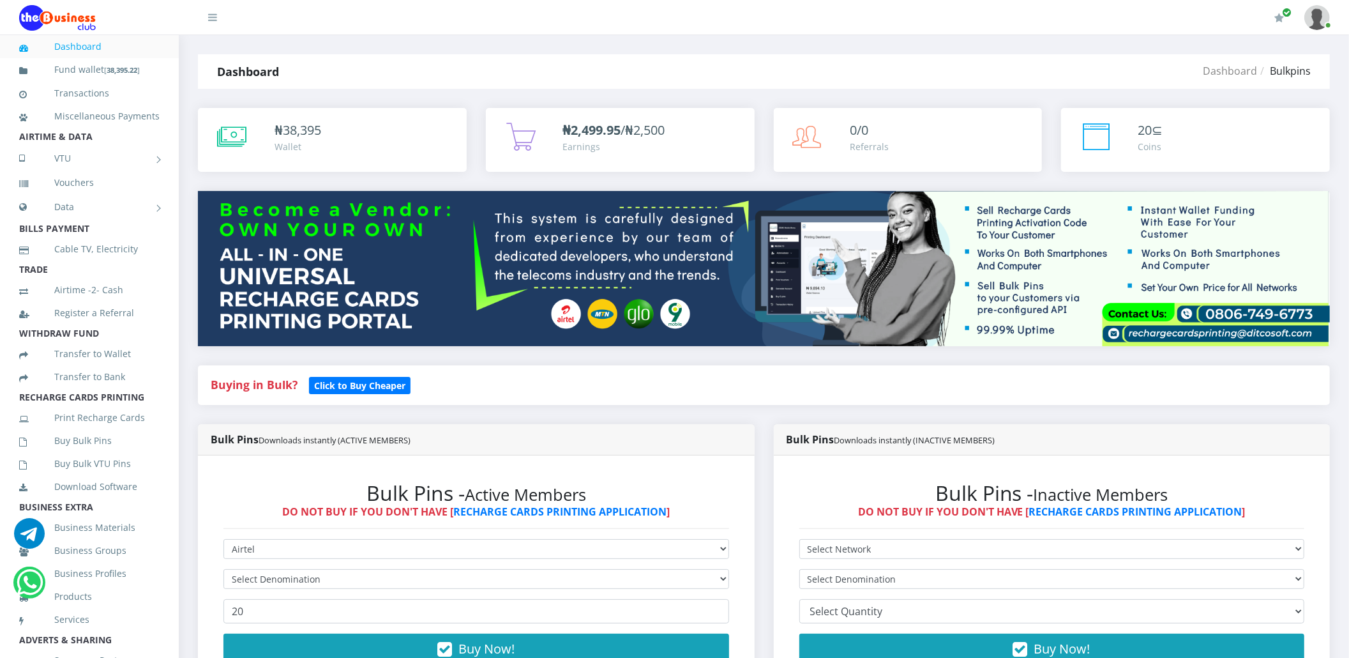
click at [586, 253] on img at bounding box center [764, 268] width 1132 height 155
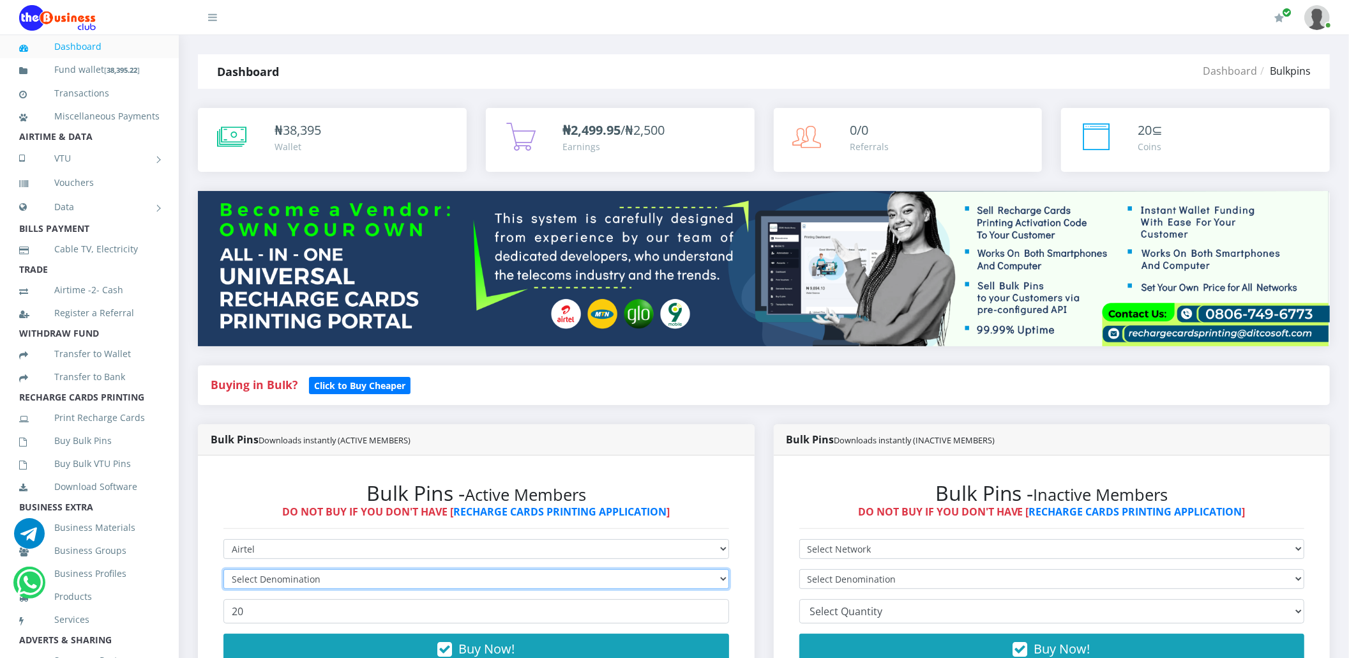
click at [403, 578] on select "Select Denomination" at bounding box center [476, 579] width 506 height 20
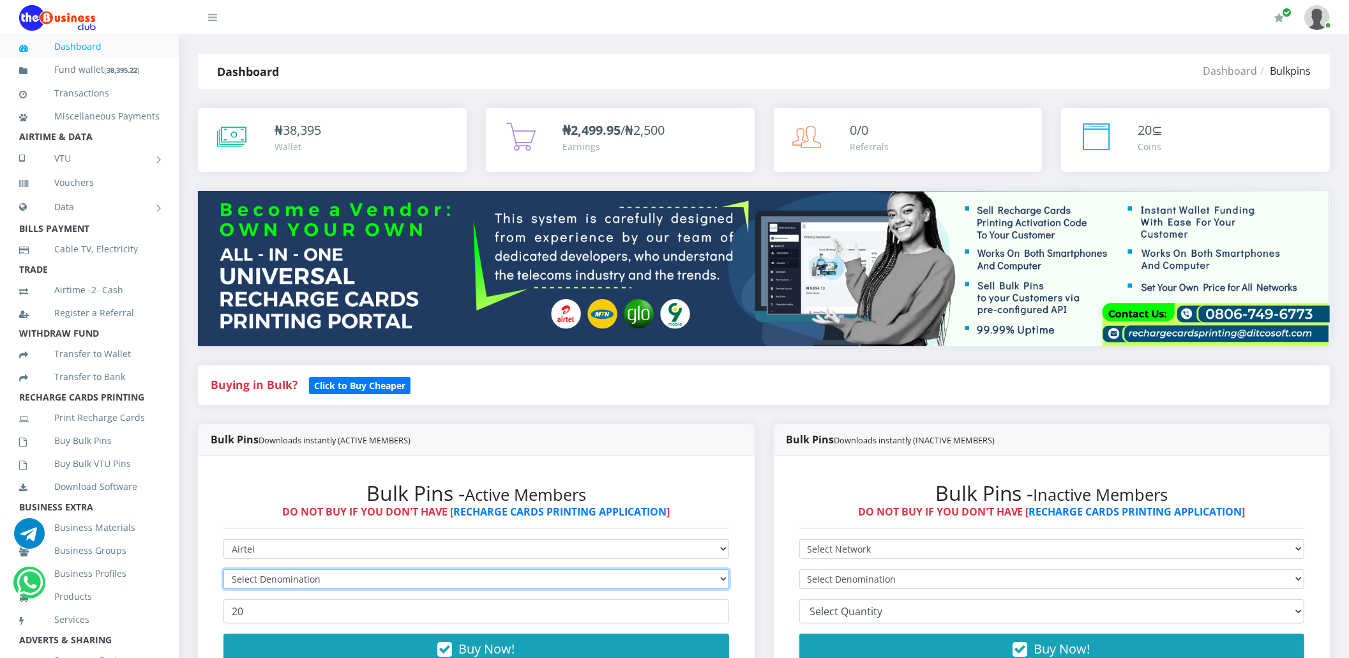
click at [403, 578] on select "Select Denomination" at bounding box center [476, 579] width 506 height 20
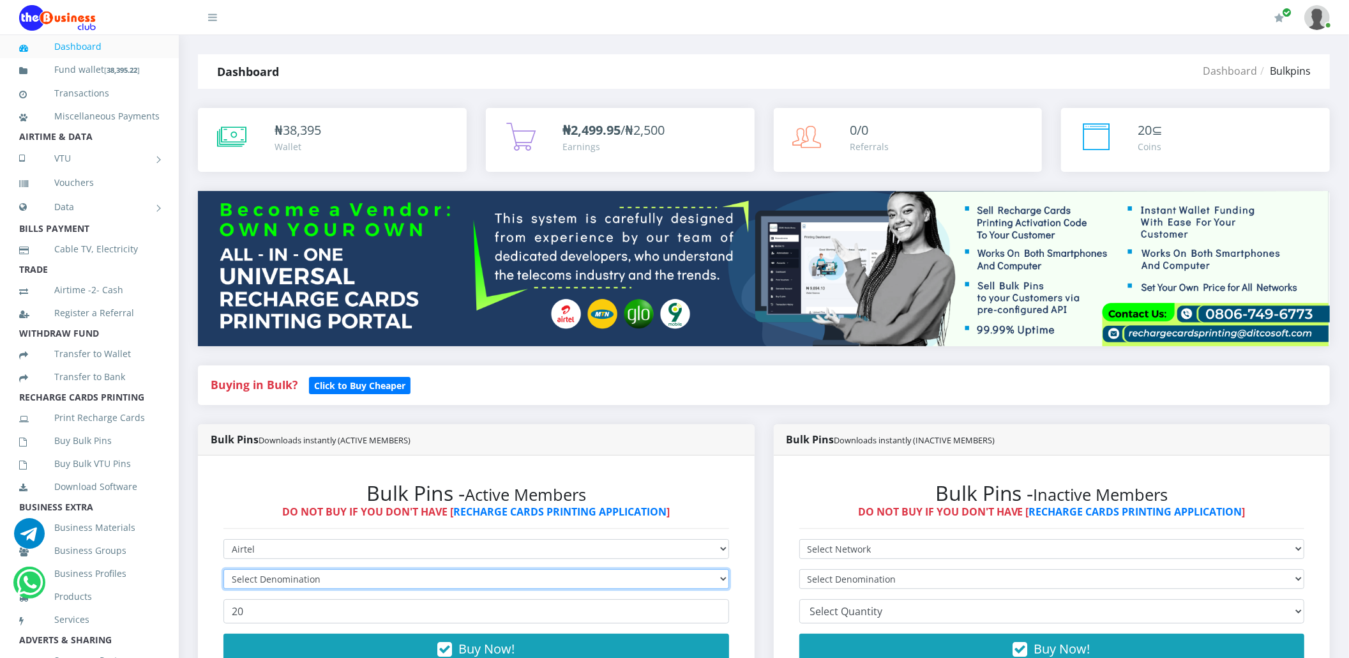
click at [403, 578] on select "Select Denomination" at bounding box center [476, 579] width 506 height 20
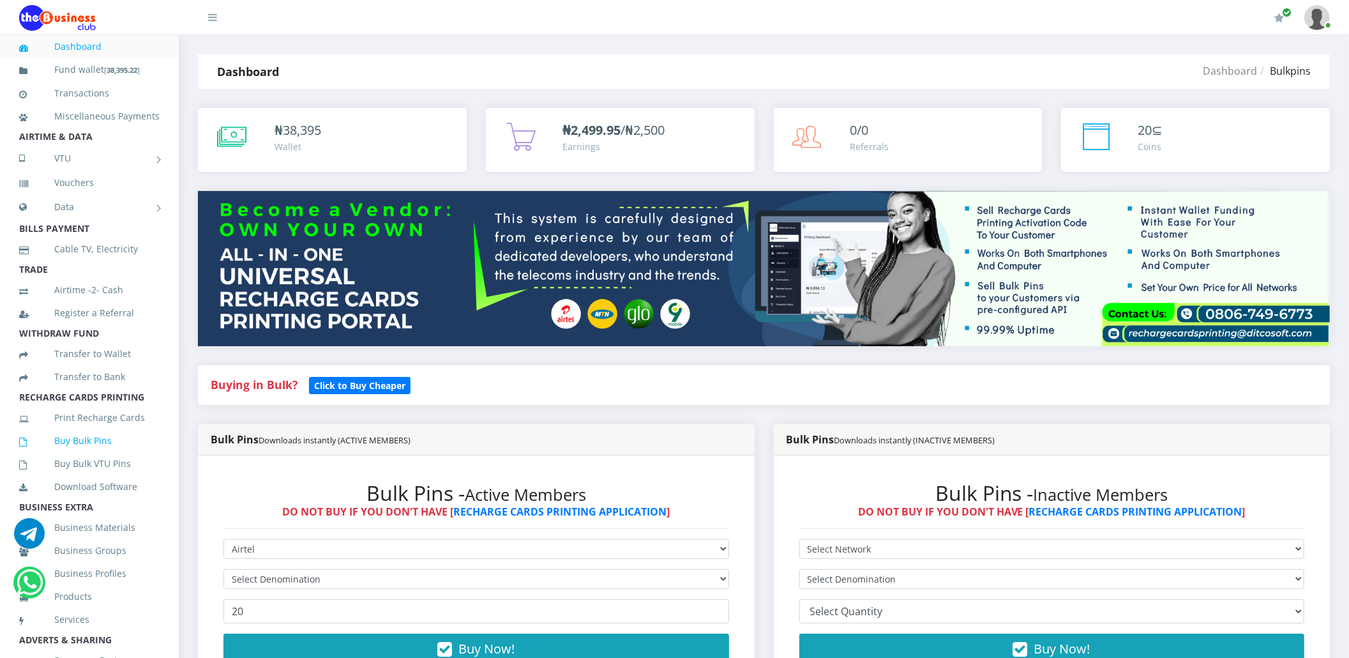
click at [61, 455] on link "Buy Bulk Pins" at bounding box center [89, 440] width 140 height 29
click at [274, 536] on div "Bulk Pins - Active Members DO NOT BUY IF YOU DON'T HAVE [ RECHARGE CARDS PRINTI…" at bounding box center [476, 580] width 531 height 224
click at [274, 549] on select "Select Network MTN Globacom 9Mobile Airtel" at bounding box center [476, 549] width 506 height 20
select select "Airtel"
click at [223, 539] on select "Select Network MTN Globacom 9Mobile Airtel" at bounding box center [476, 549] width 506 height 20
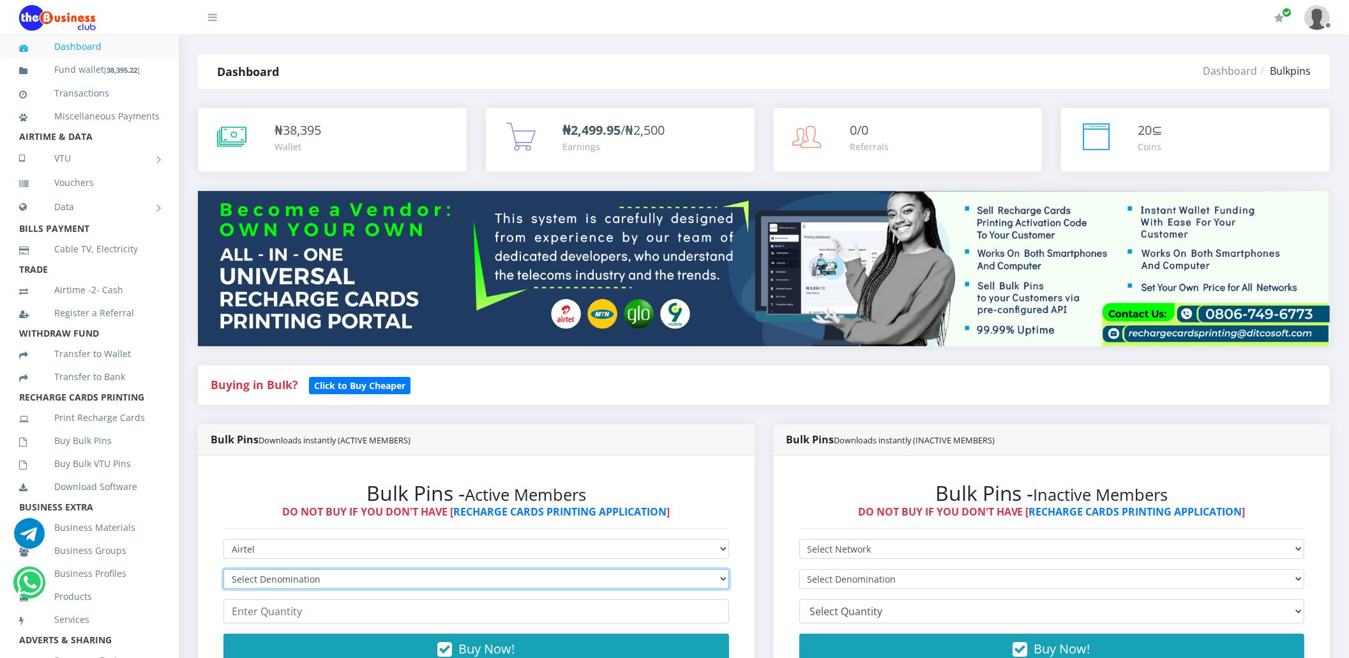
click at [269, 578] on select "Select Denomination Airtel NGN100 - ₦96.36 Airtel NGN200 - ₦192.72 Airtel NGN50…" at bounding box center [476, 579] width 506 height 20
select select "96.36-100"
click at [223, 569] on select "Select Denomination Airtel NGN100 - ₦96.36 Airtel NGN200 - ₦192.72 Airtel NGN50…" at bounding box center [476, 579] width 506 height 20
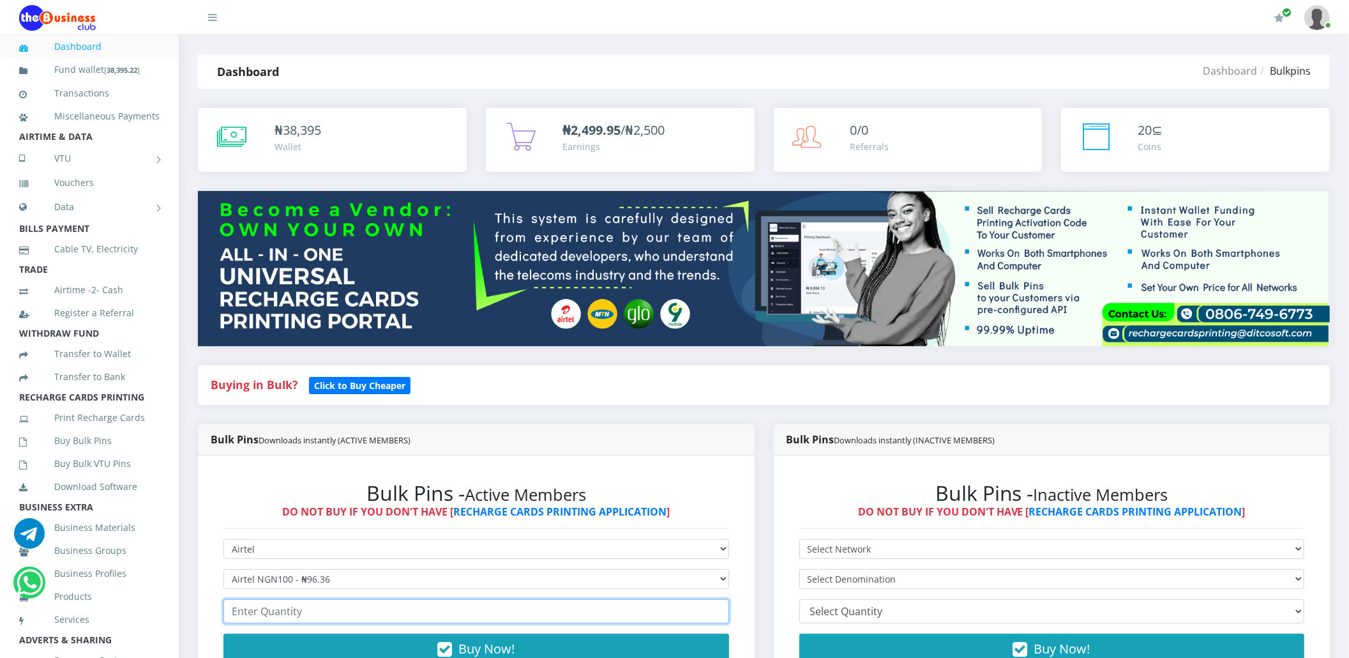
click at [273, 603] on input "number" at bounding box center [476, 611] width 506 height 24
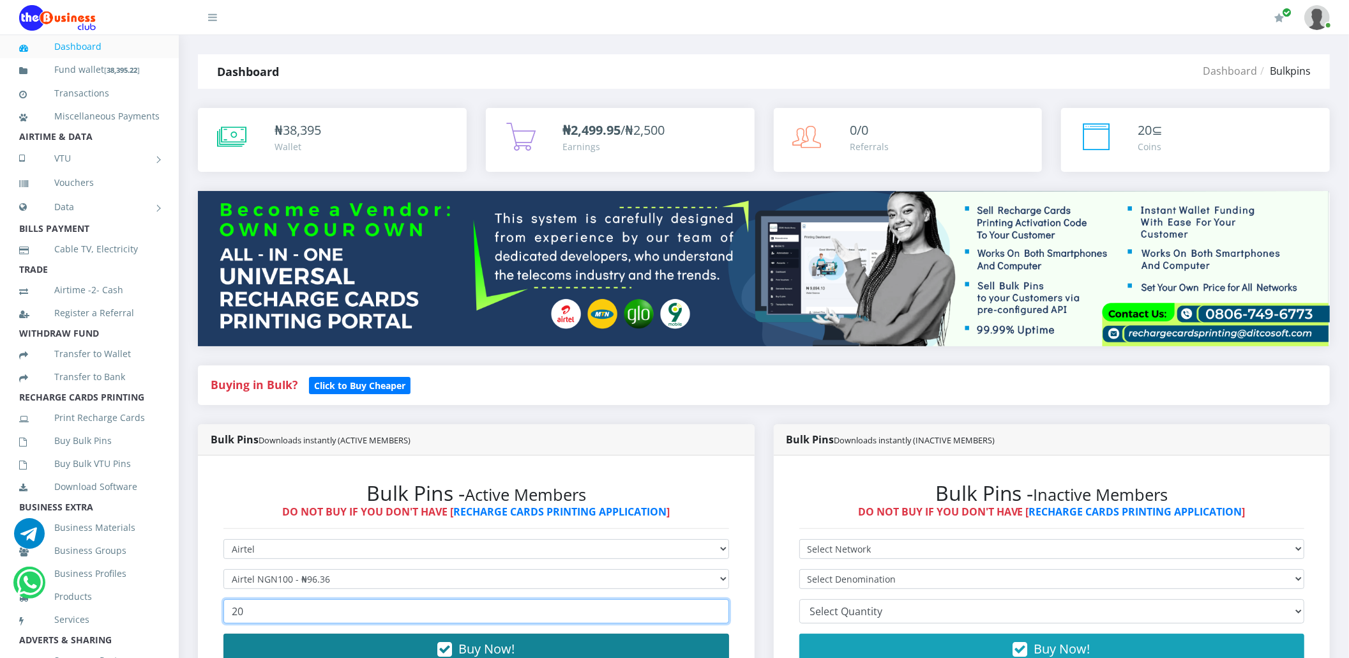
type input "20"
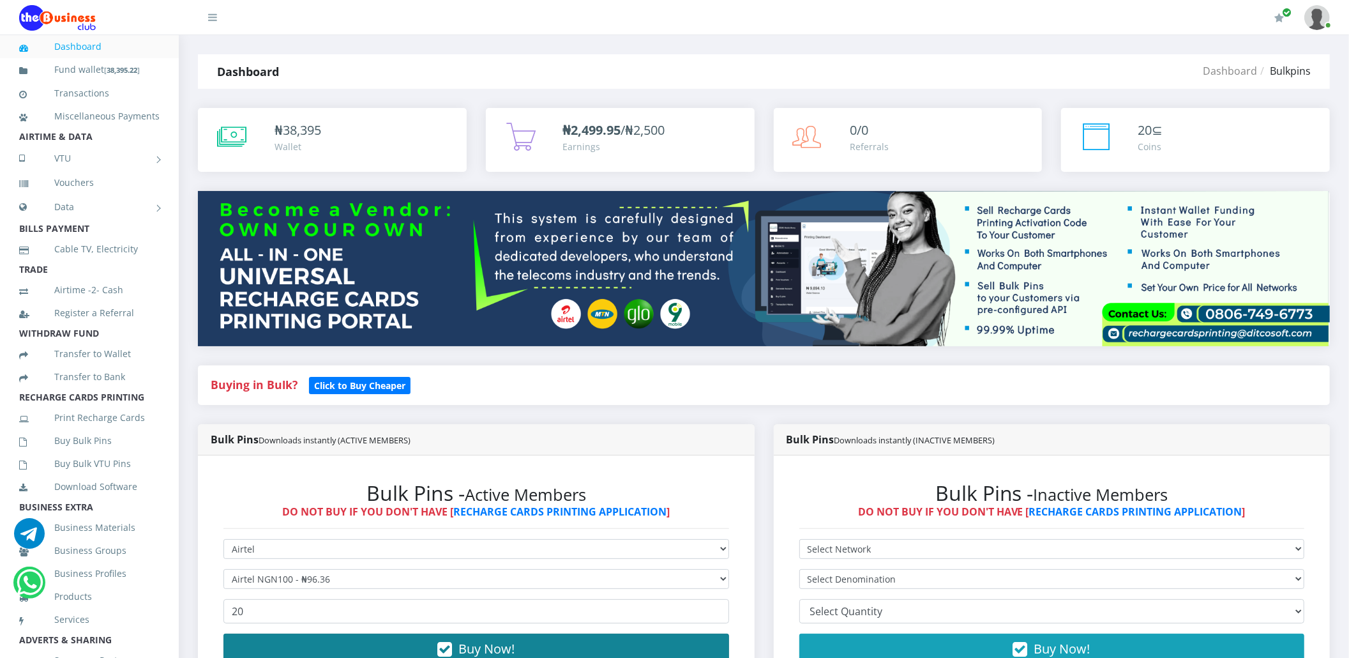
click at [261, 647] on button "Buy Now!" at bounding box center [476, 648] width 506 height 31
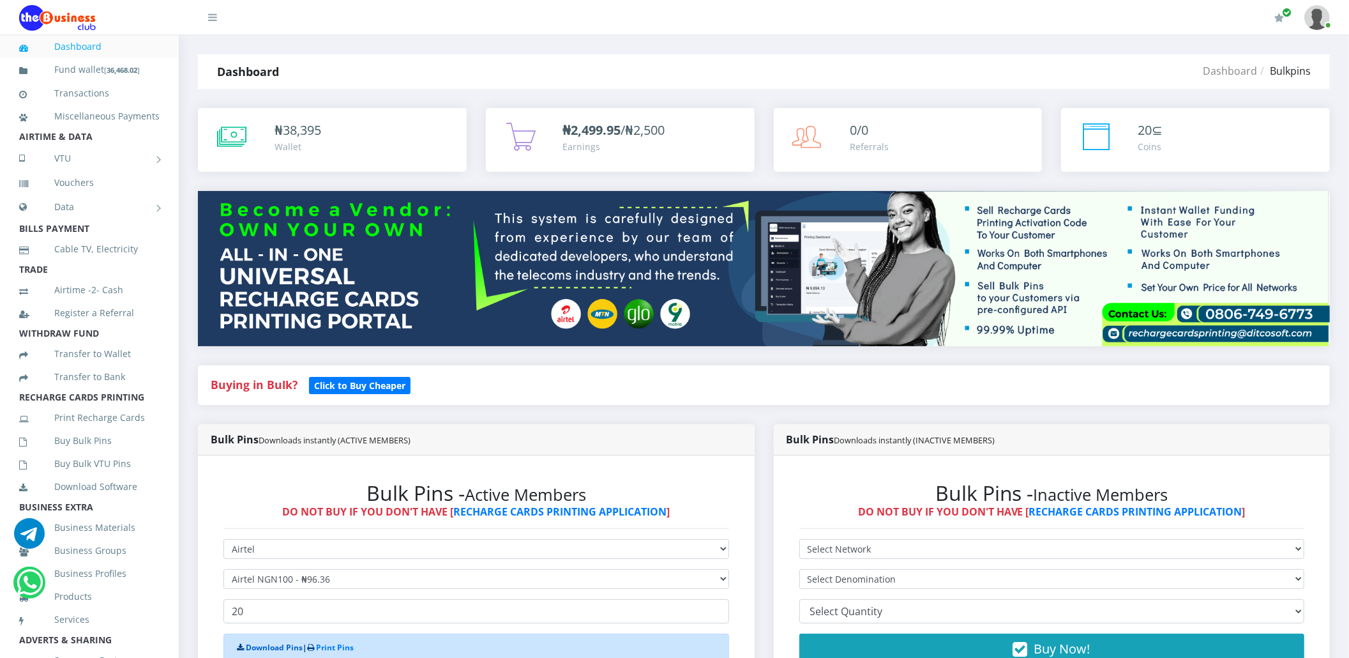
click at [261, 647] on link "Download Pins" at bounding box center [274, 647] width 57 height 11
click at [59, 448] on link "Buy Bulk Pins" at bounding box center [89, 440] width 140 height 29
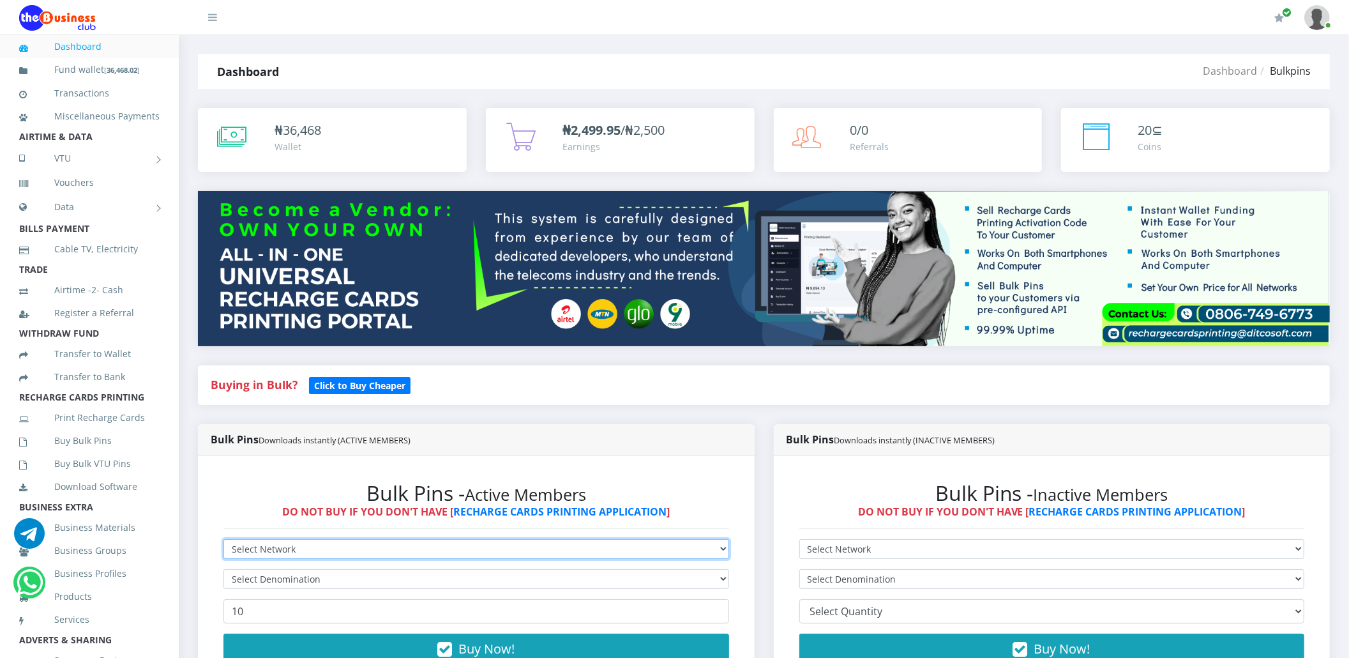
click at [254, 541] on select "Select Network MTN Globacom 9Mobile Airtel" at bounding box center [476, 549] width 506 height 20
select select "Airtel"
click at [223, 539] on select "Select Network MTN Globacom 9Mobile Airtel" at bounding box center [476, 549] width 506 height 20
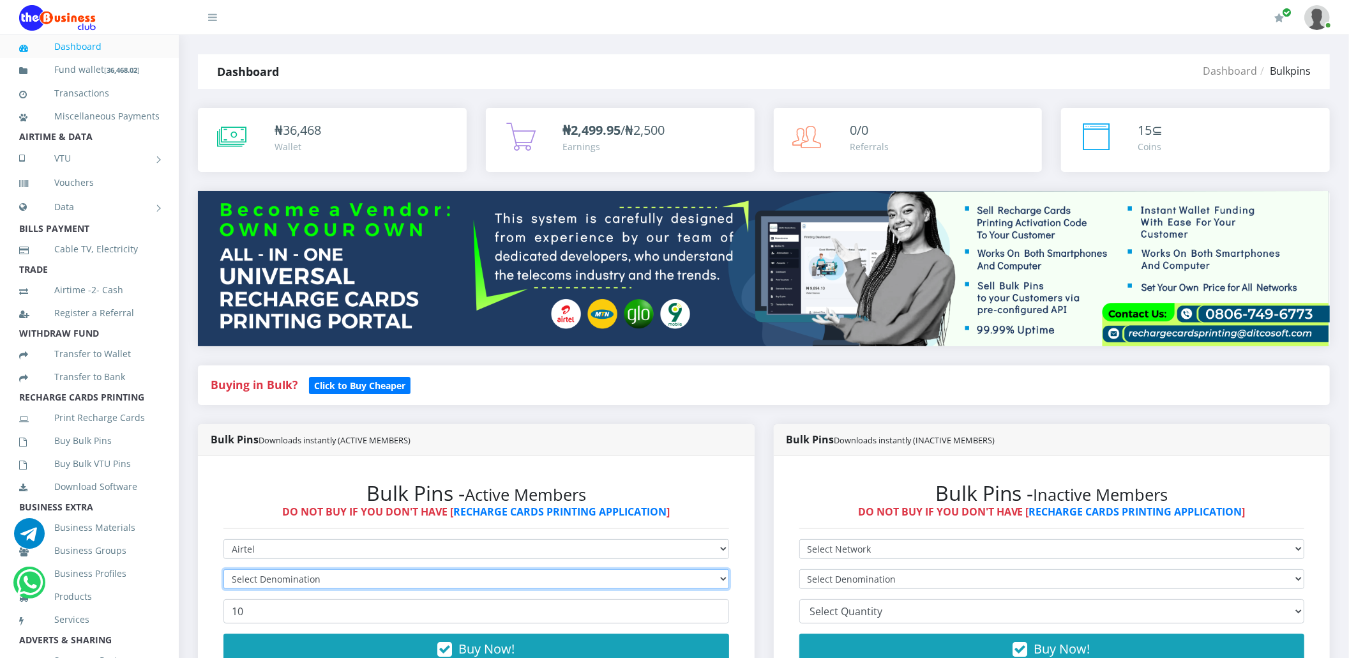
click at [259, 570] on select "Select Denomination" at bounding box center [476, 579] width 506 height 20
select select "192.72-200"
click at [223, 569] on select "Select Denomination Airtel NGN100 - ₦96.36 Airtel NGN200 - ₦192.72 Airtel NGN50…" at bounding box center [476, 579] width 506 height 20
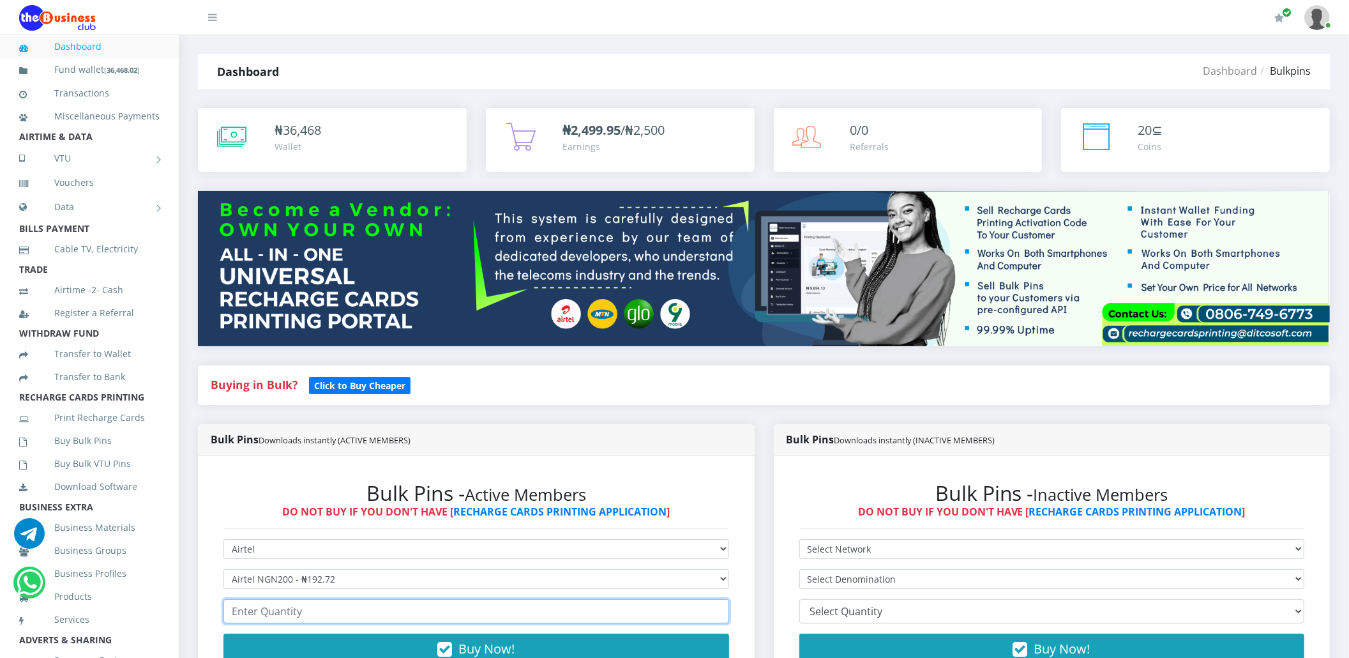
click at [246, 611] on input "number" at bounding box center [476, 611] width 506 height 24
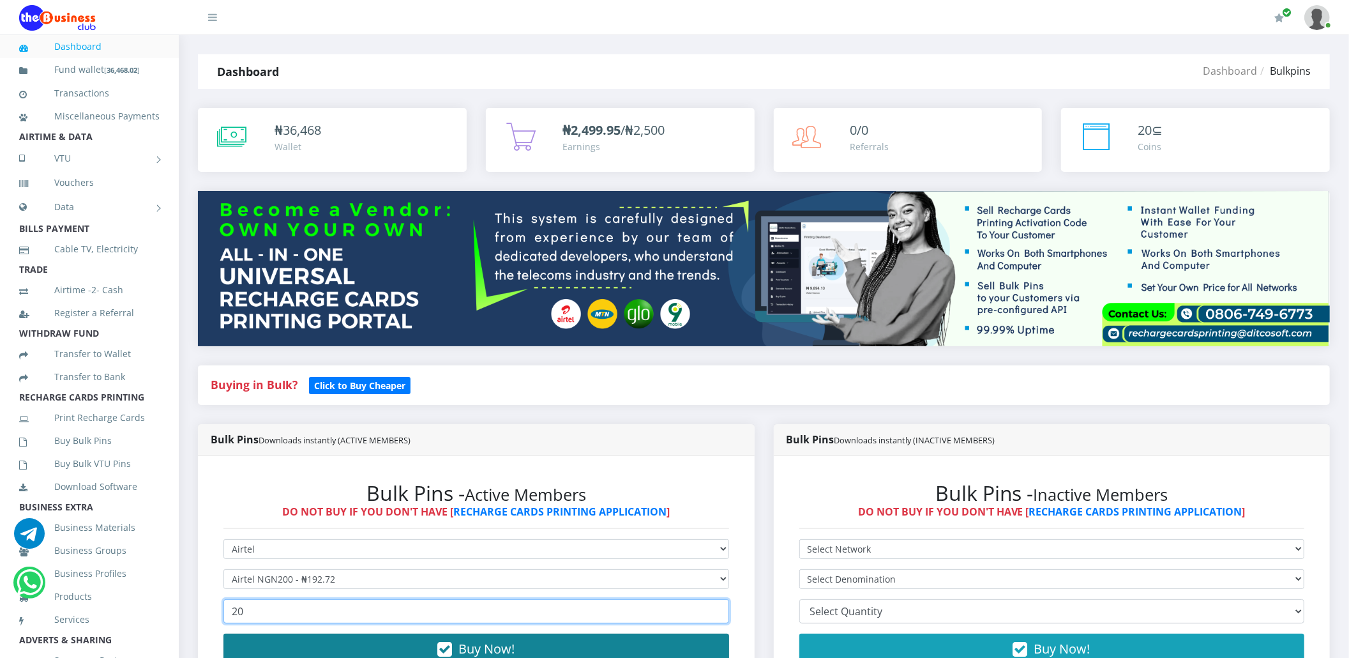
type input "20"
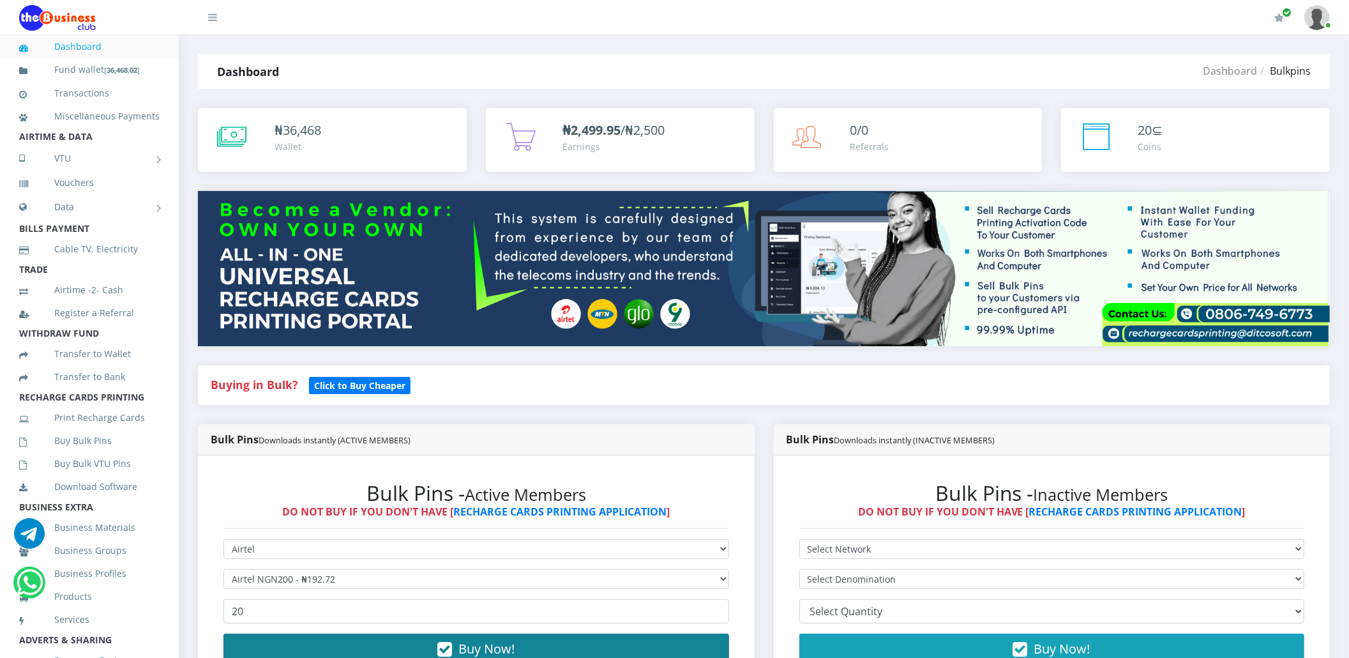
click at [246, 637] on button "Buy Now!" at bounding box center [476, 648] width 506 height 31
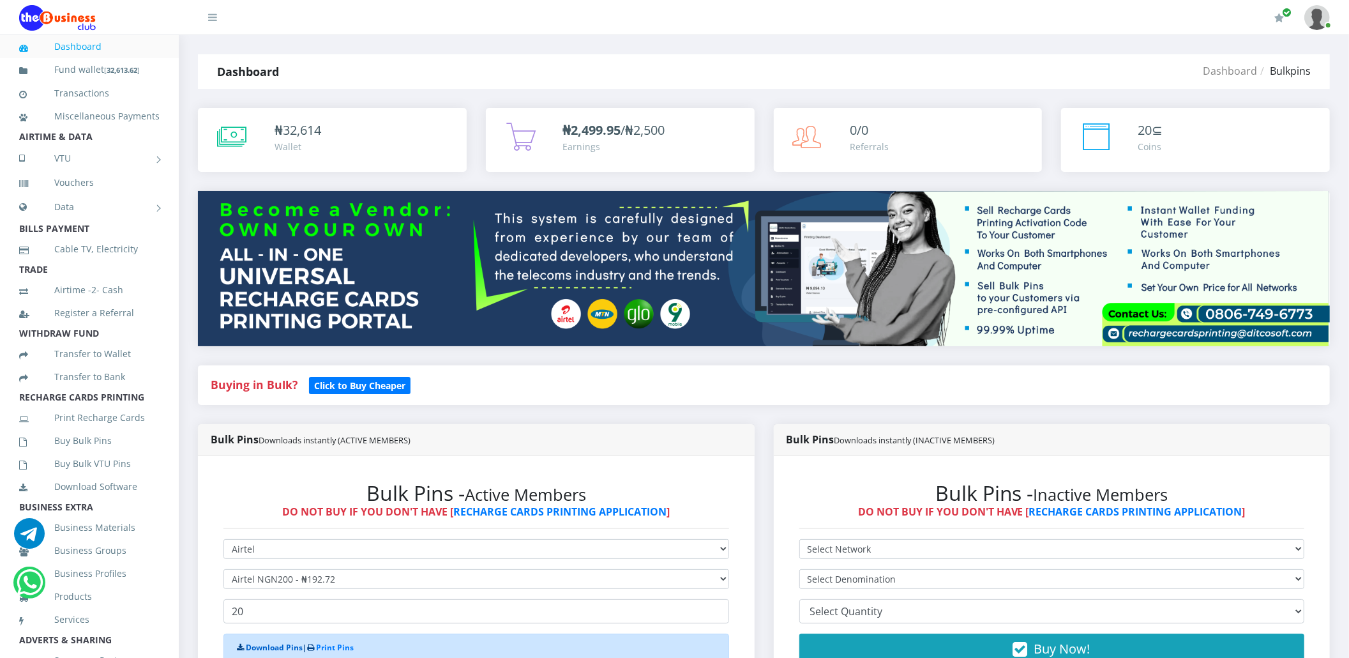
click at [250, 643] on link "Download Pins" at bounding box center [274, 647] width 57 height 11
click at [80, 455] on link "Buy Bulk Pins" at bounding box center [89, 440] width 140 height 29
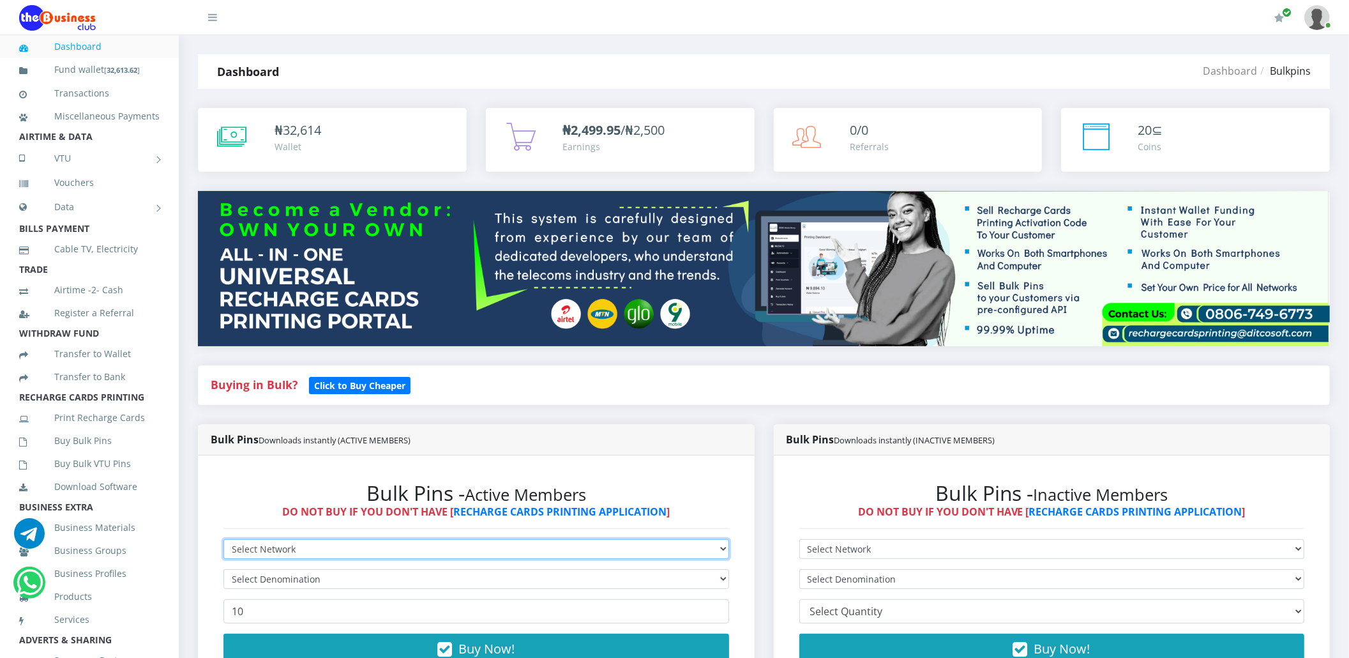
click at [239, 553] on select "Select Network MTN Globacom 9Mobile Airtel" at bounding box center [476, 549] width 506 height 20
select select "Airtel"
click at [223, 539] on select "Select Network MTN Globacom 9Mobile Airtel" at bounding box center [476, 549] width 506 height 20
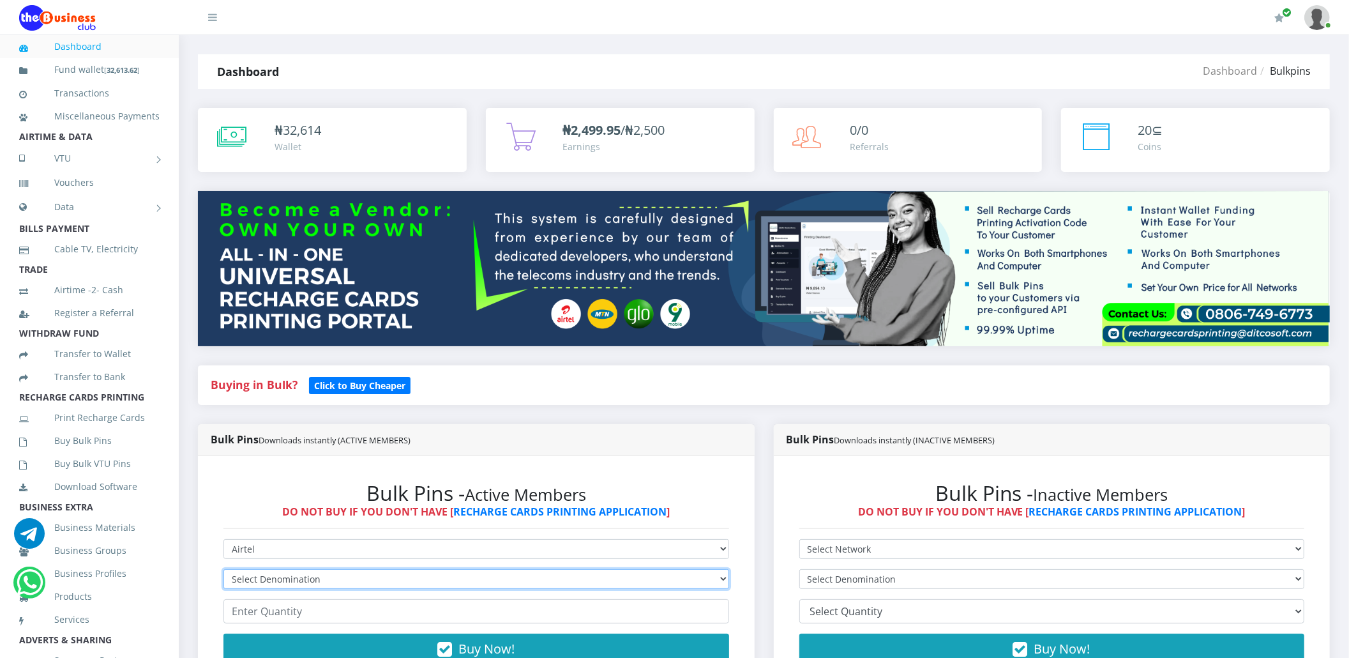
click at [299, 570] on select "Select Denomination Airtel NGN100 - ₦96.36 Airtel NGN200 - ₦192.72 Airtel NGN50…" at bounding box center [476, 579] width 506 height 20
select select "481.8-500"
click at [223, 569] on select "Select Denomination Airtel NGN100 - ₦96.36 Airtel NGN200 - ₦192.72 Airtel NGN50…" at bounding box center [476, 579] width 506 height 20
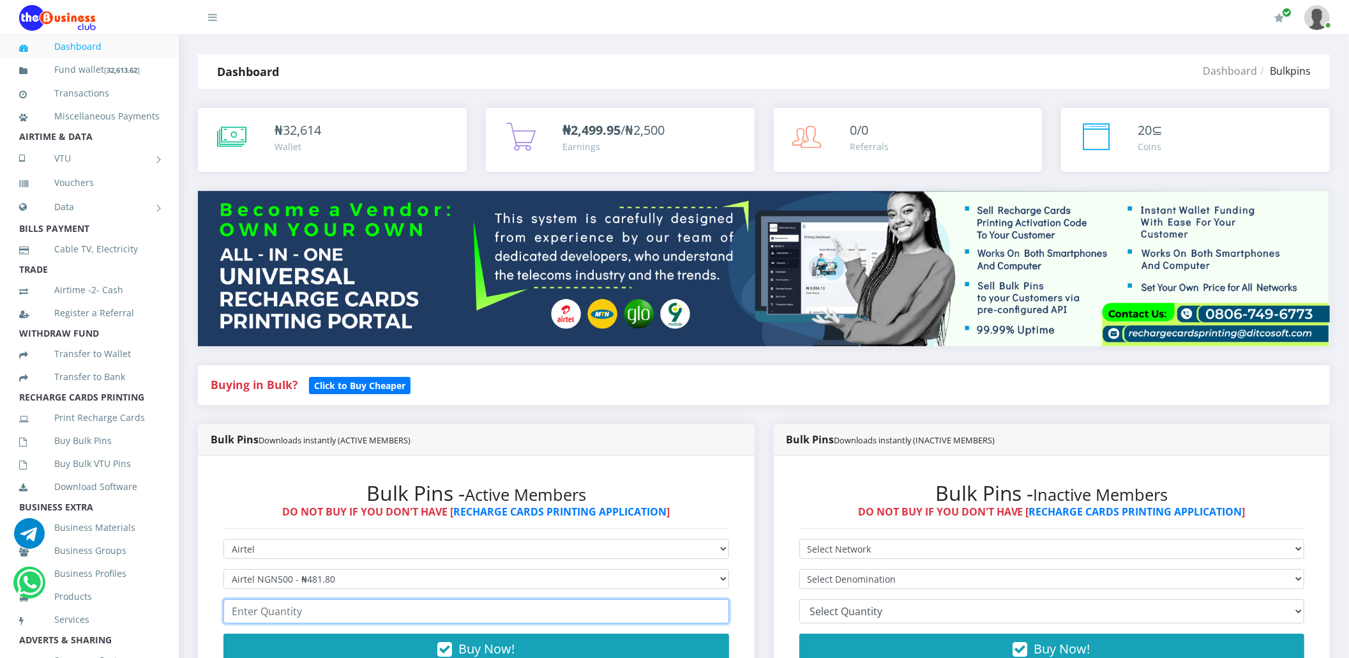
click at [302, 613] on input "number" at bounding box center [476, 611] width 506 height 24
type input "2"
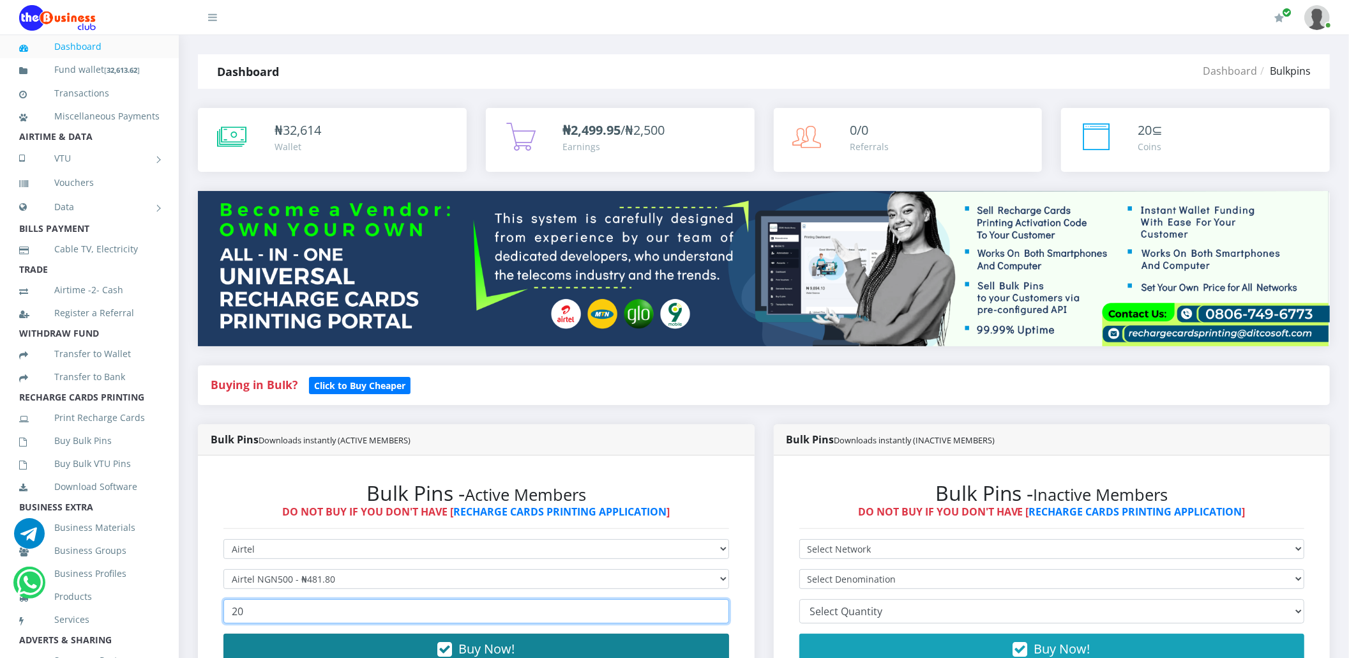
type input "20"
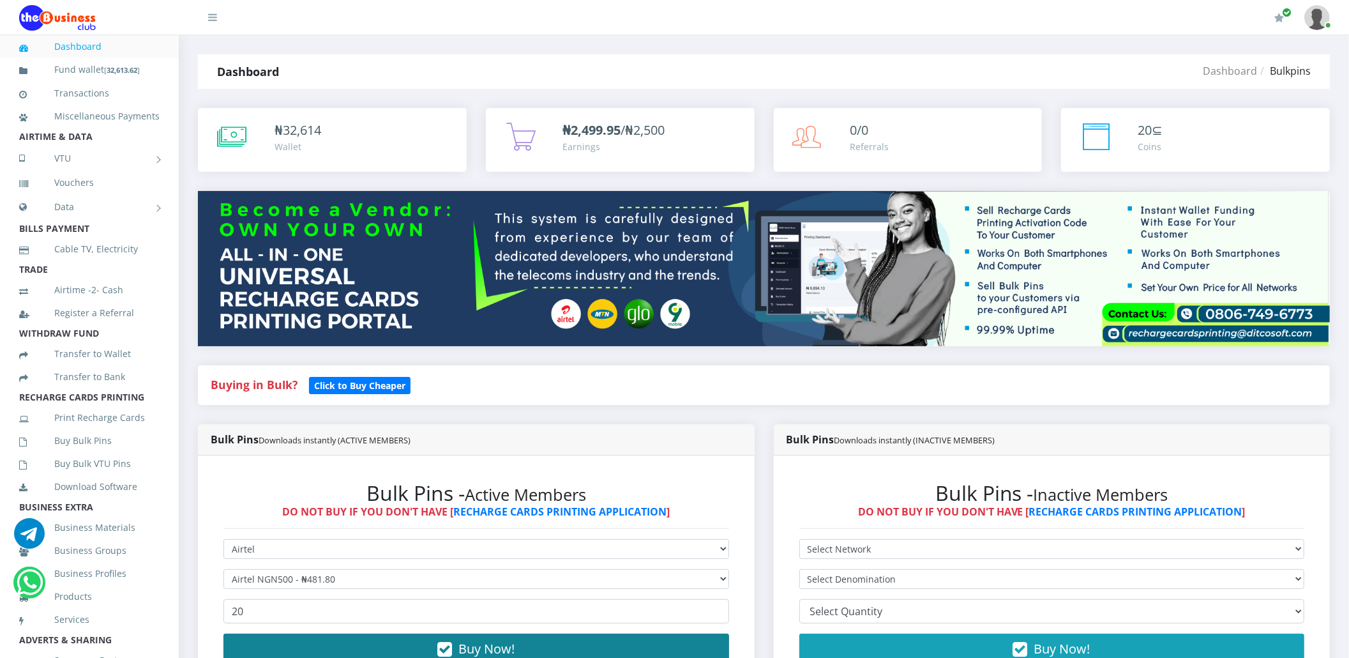
click at [300, 656] on button "Buy Now!" at bounding box center [476, 648] width 506 height 31
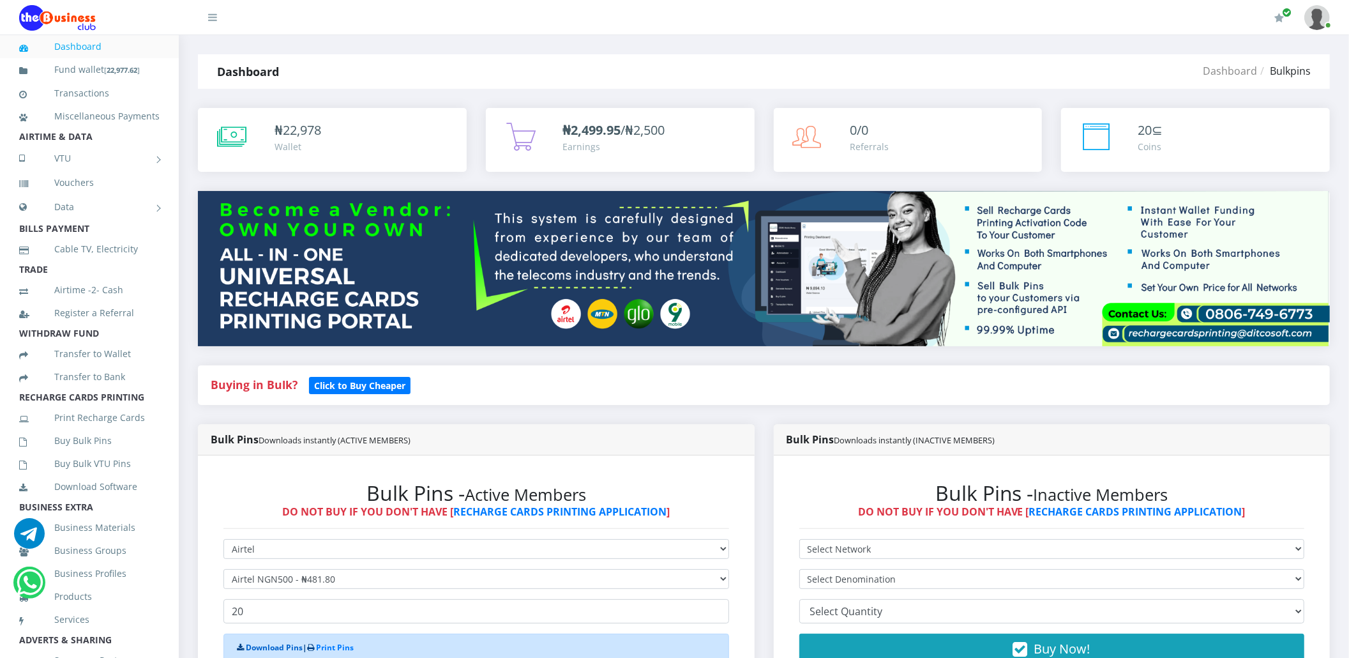
click at [266, 649] on link "Download Pins" at bounding box center [274, 647] width 57 height 11
click at [64, 450] on link "Buy Bulk Pins" at bounding box center [89, 440] width 140 height 29
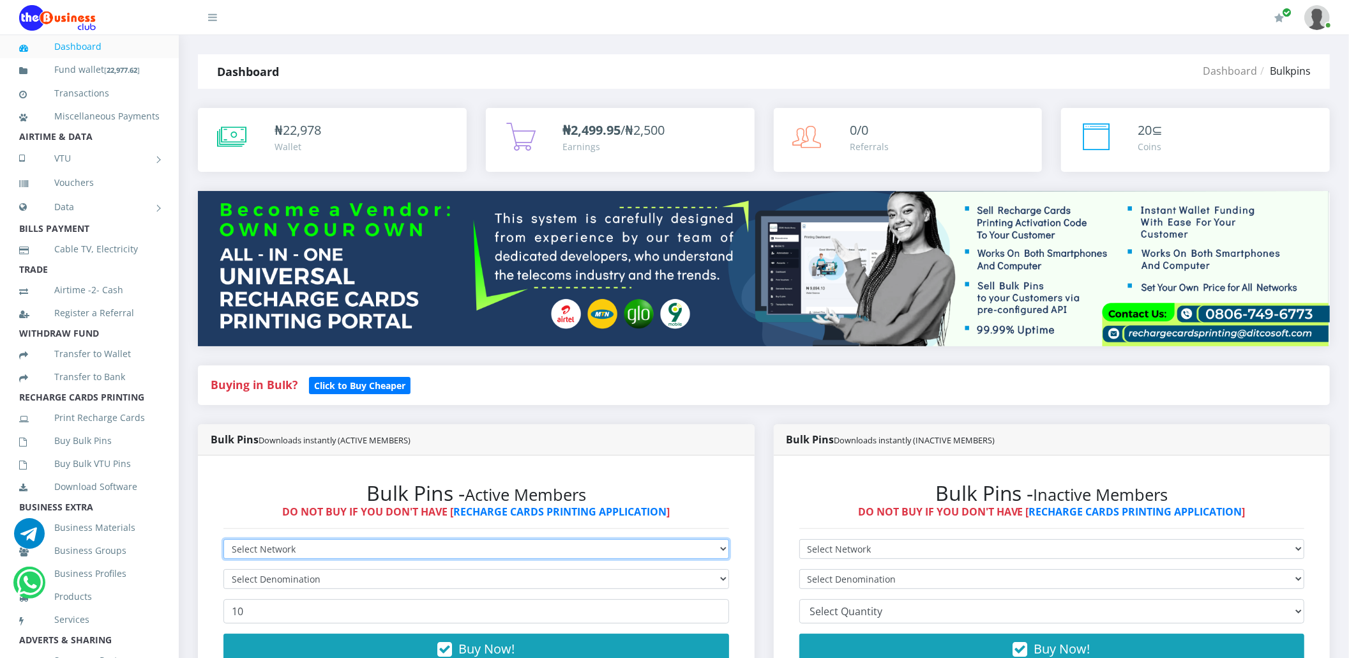
click at [267, 540] on select "Select Network MTN Globacom 9Mobile Airtel" at bounding box center [476, 549] width 506 height 20
select select "Airtel"
click at [223, 539] on select "Select Network MTN Globacom 9Mobile Airtel" at bounding box center [476, 549] width 506 height 20
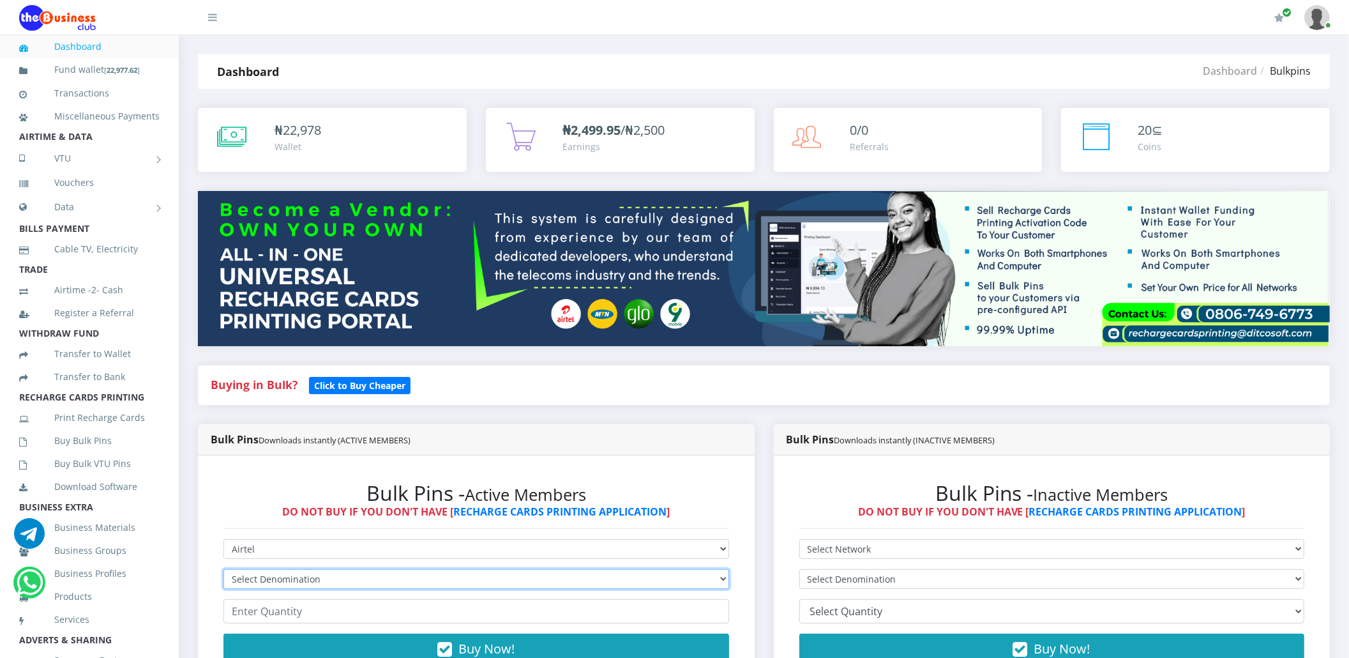
click at [269, 583] on select "Select Denomination Airtel NGN100 - ₦96.36 Airtel NGN200 - ₦192.72 Airtel NGN50…" at bounding box center [476, 579] width 506 height 20
select select "963.6-1000"
click at [223, 569] on select "Select Denomination Airtel NGN100 - ₦96.36 Airtel NGN200 - ₦192.72 Airtel NGN50…" at bounding box center [476, 579] width 506 height 20
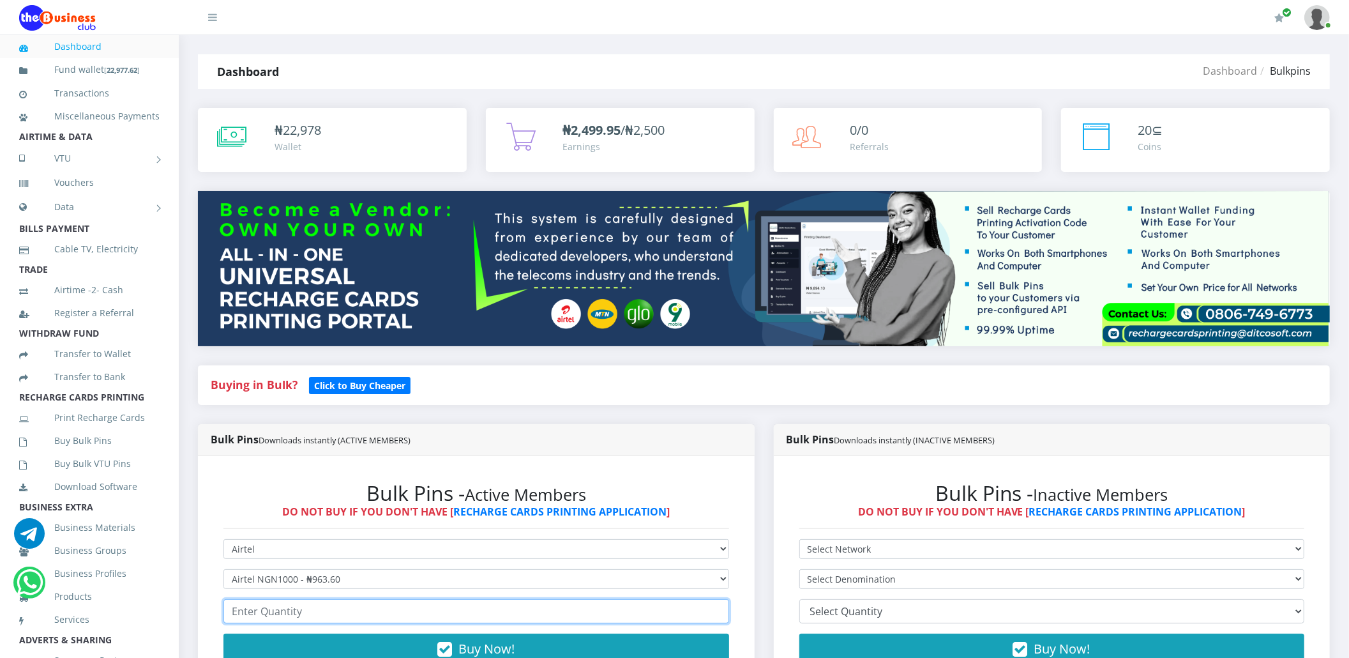
click at [269, 615] on input "number" at bounding box center [476, 611] width 506 height 24
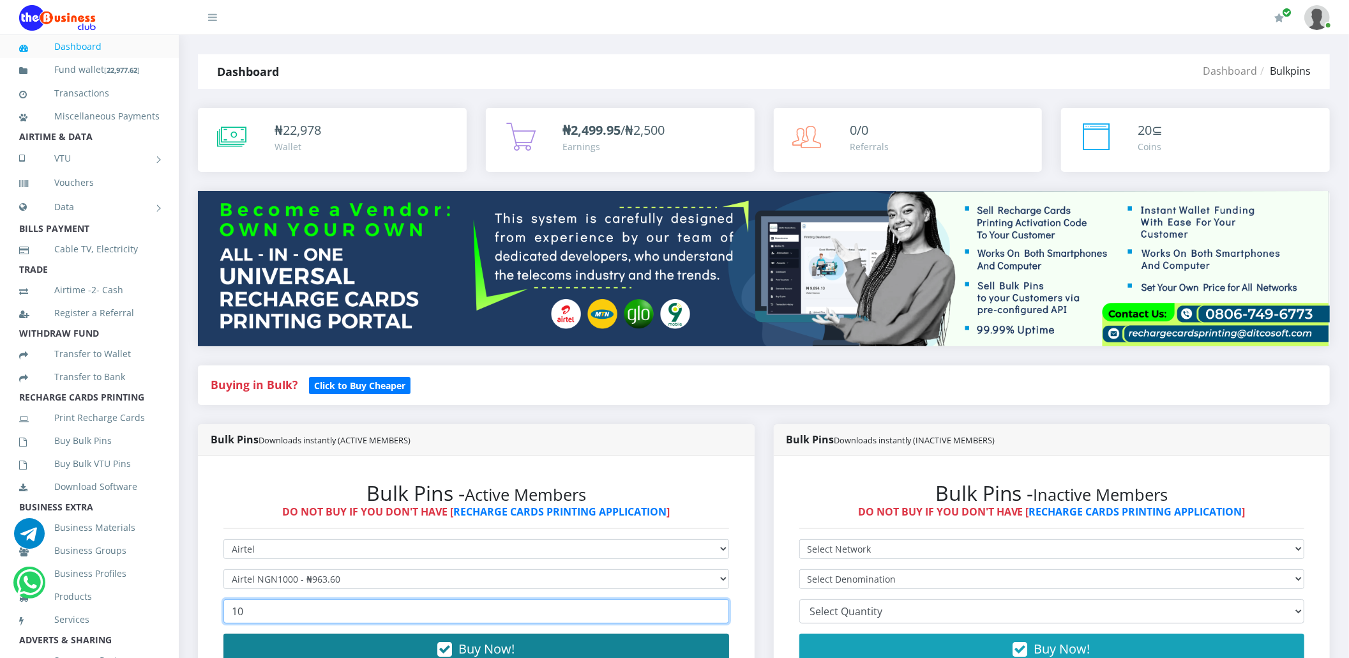
type input "10"
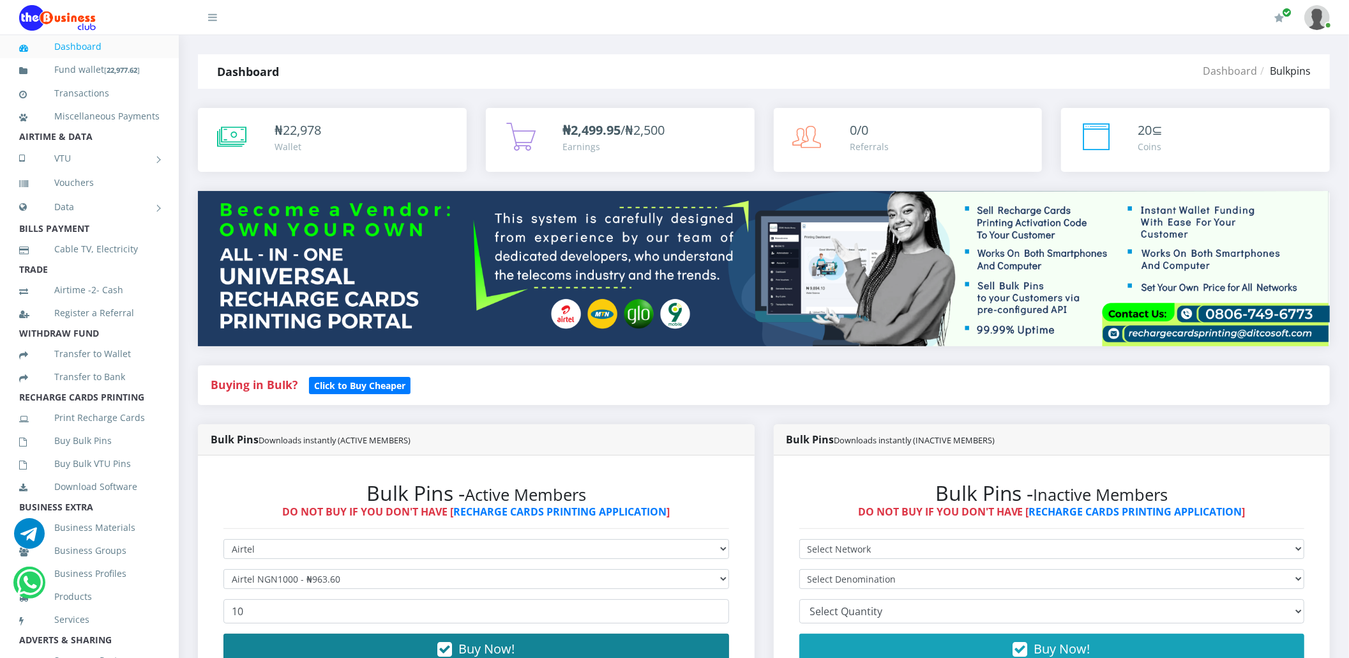
click at [269, 644] on button "Buy Now!" at bounding box center [476, 648] width 506 height 31
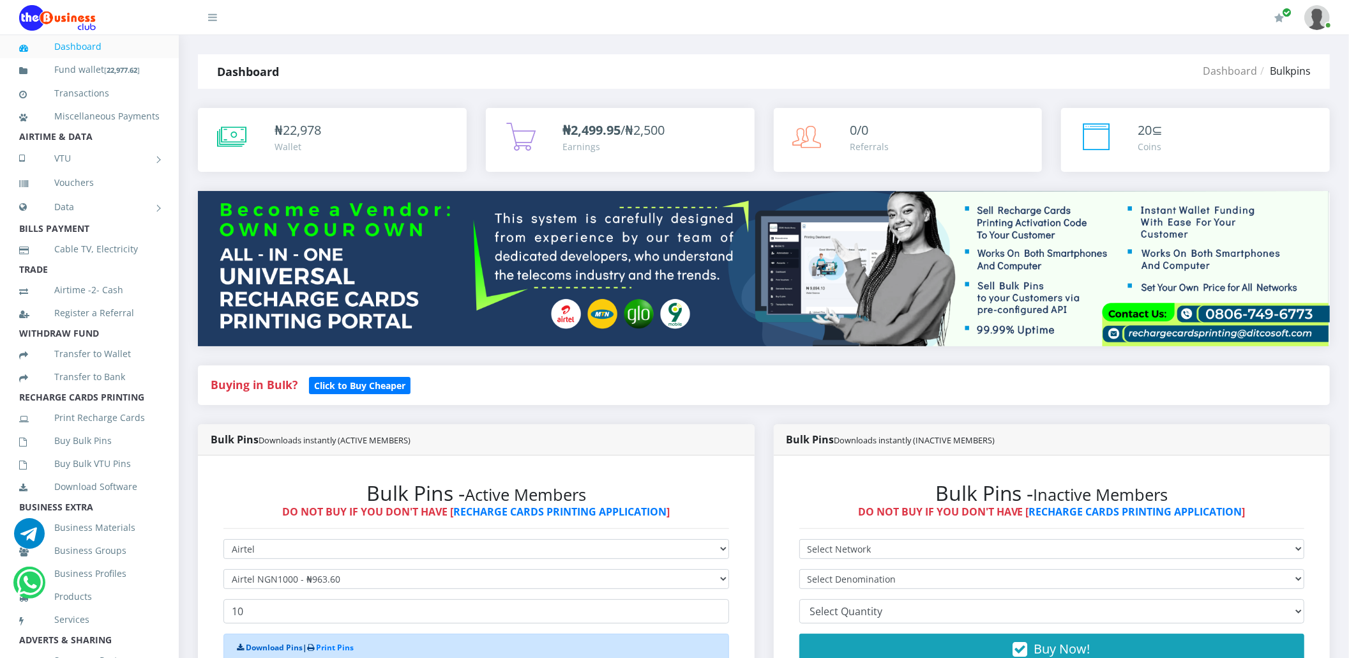
click at [269, 644] on link "Download Pins" at bounding box center [274, 647] width 57 height 11
click at [118, 455] on link "Buy Bulk Pins" at bounding box center [89, 440] width 140 height 29
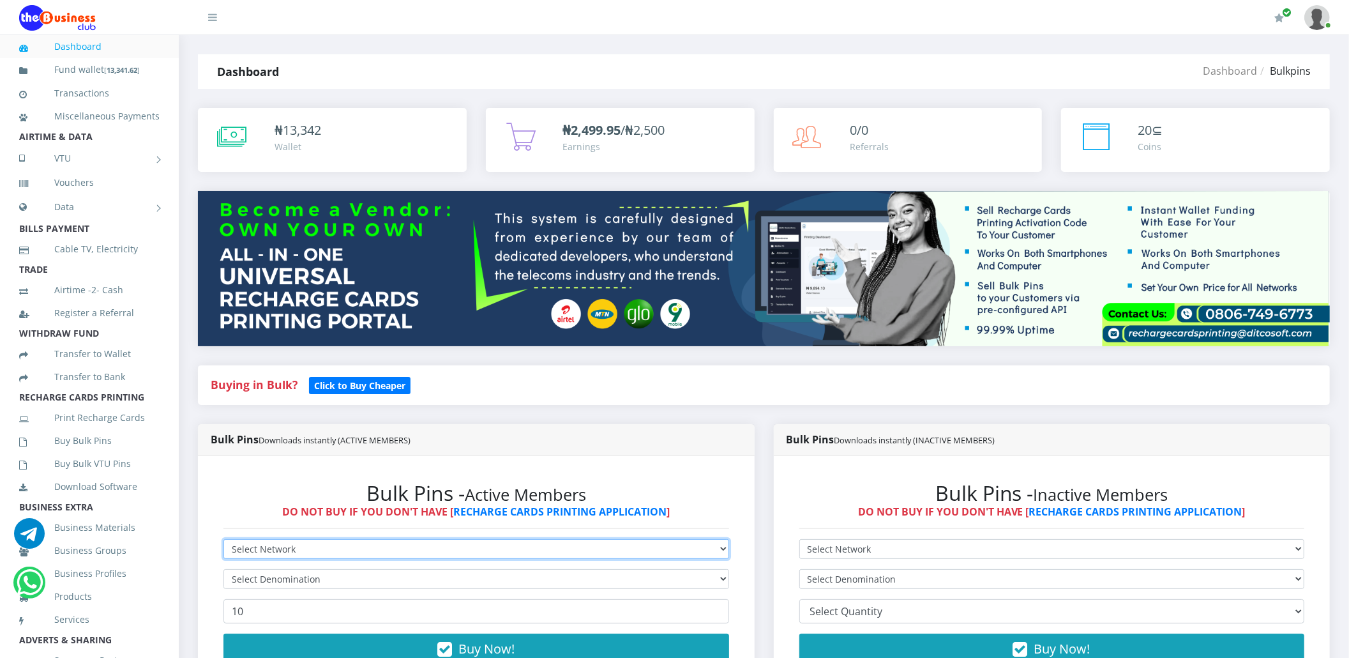
click at [297, 543] on select "Select Network MTN Globacom 9Mobile Airtel" at bounding box center [476, 549] width 506 height 20
select select "MTN"
click at [223, 539] on select "Select Network MTN Globacom 9Mobile Airtel" at bounding box center [476, 549] width 506 height 20
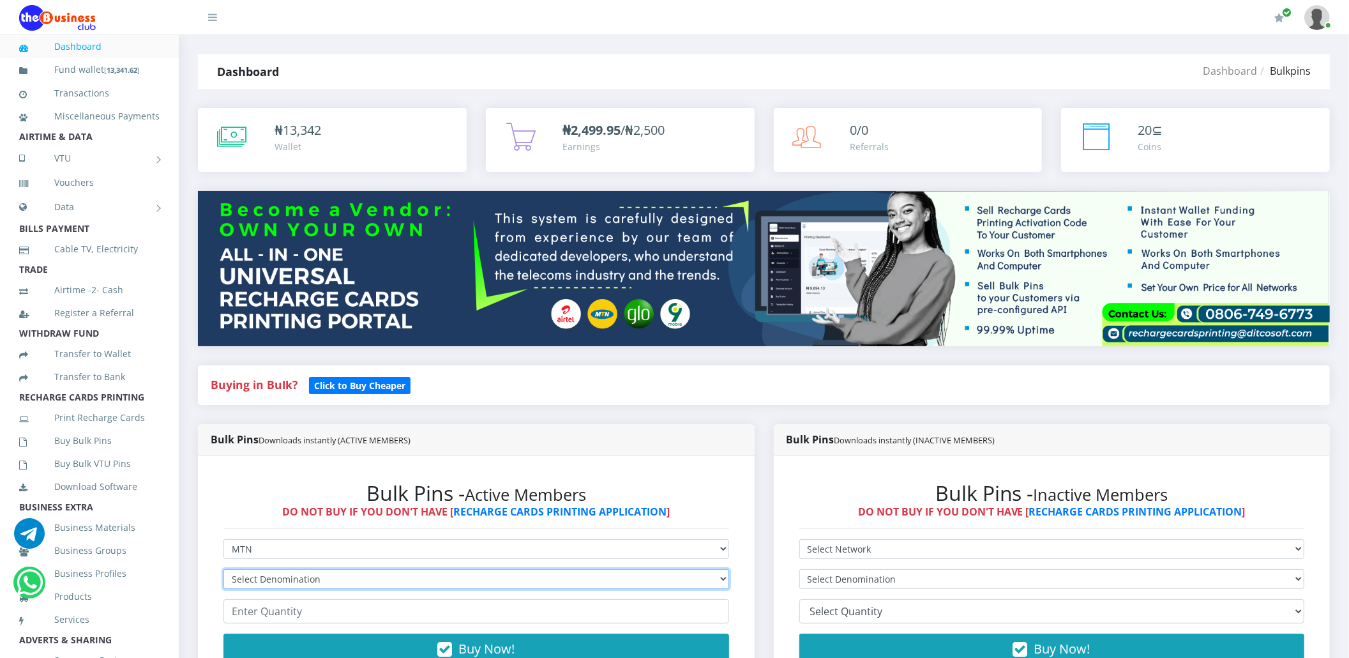
click at [323, 573] on select "Select Denomination MTN NGN100 - ₦96.94 MTN NGN200 - ₦193.88 MTN NGN400 - ₦387.…" at bounding box center [476, 579] width 506 height 20
select select "193.88-200"
click at [223, 569] on select "Select Denomination MTN NGN100 - ₦96.94 MTN NGN200 - ₦193.88 MTN NGN400 - ₦387.…" at bounding box center [476, 579] width 506 height 20
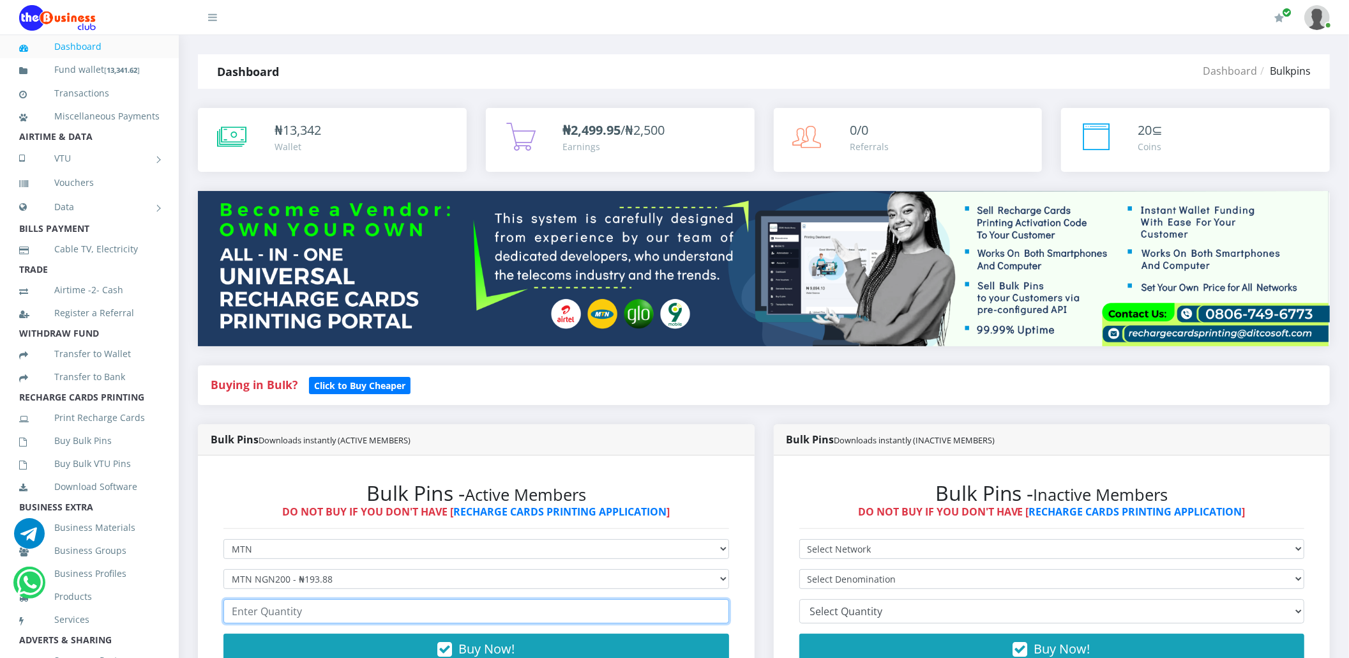
click at [302, 620] on input "number" at bounding box center [476, 611] width 506 height 24
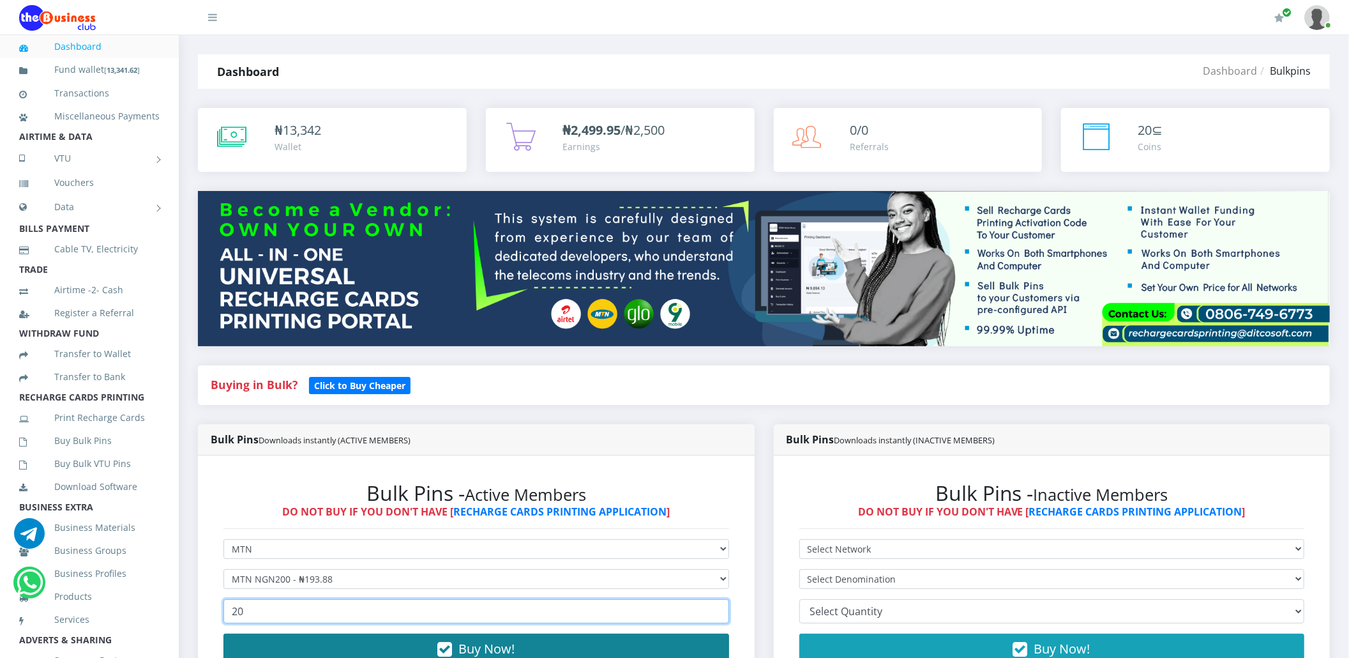
type input "20"
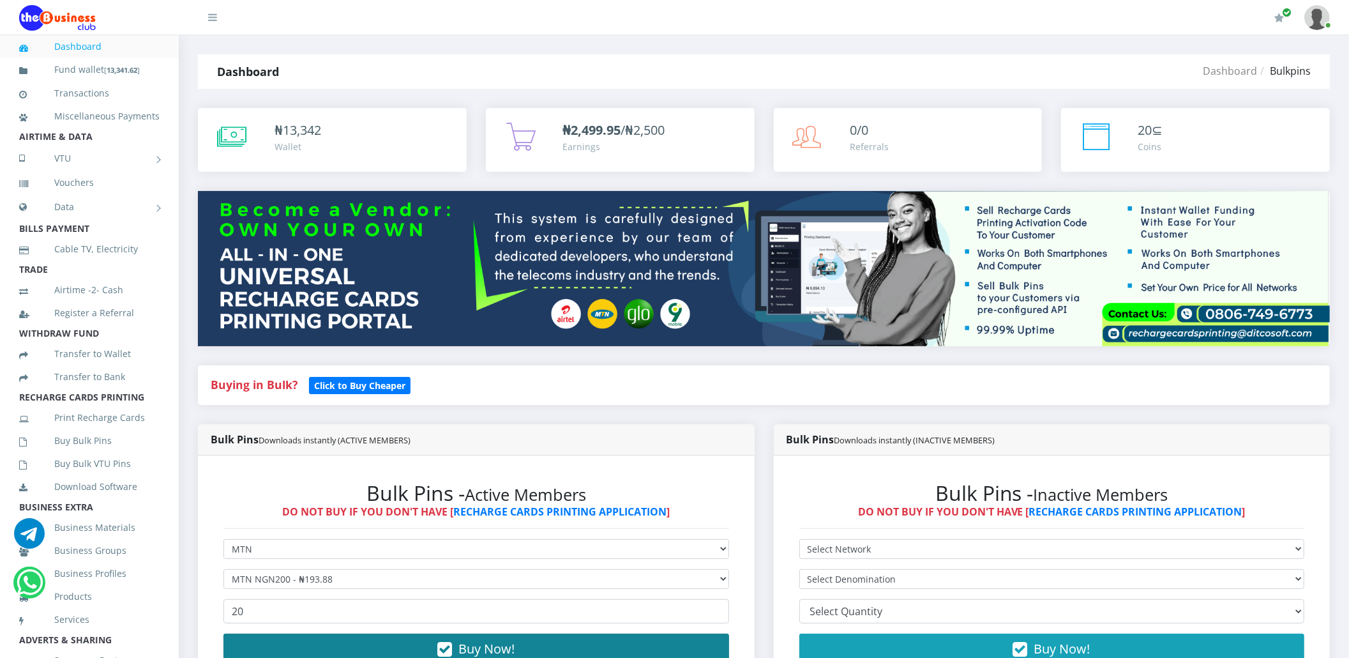
click at [299, 644] on button "Buy Now!" at bounding box center [476, 648] width 506 height 31
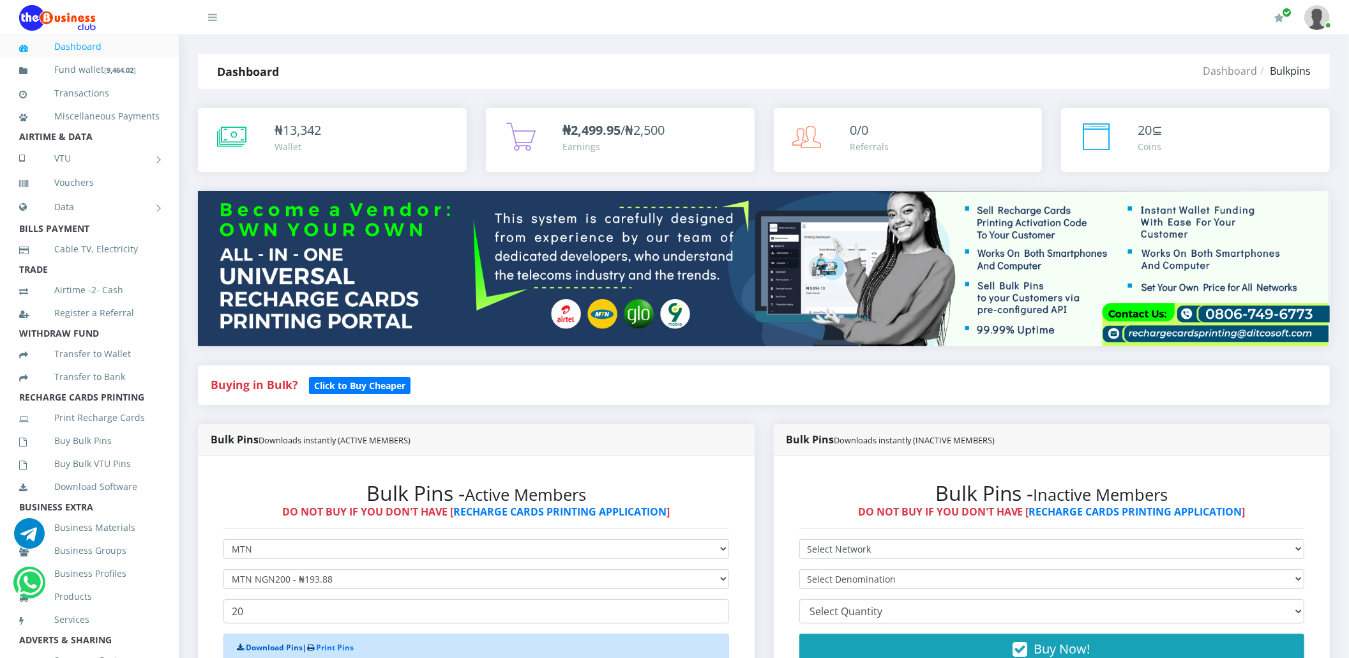
click at [287, 649] on link "Download Pins" at bounding box center [274, 647] width 57 height 11
click at [26, 446] on icon at bounding box center [36, 441] width 35 height 9
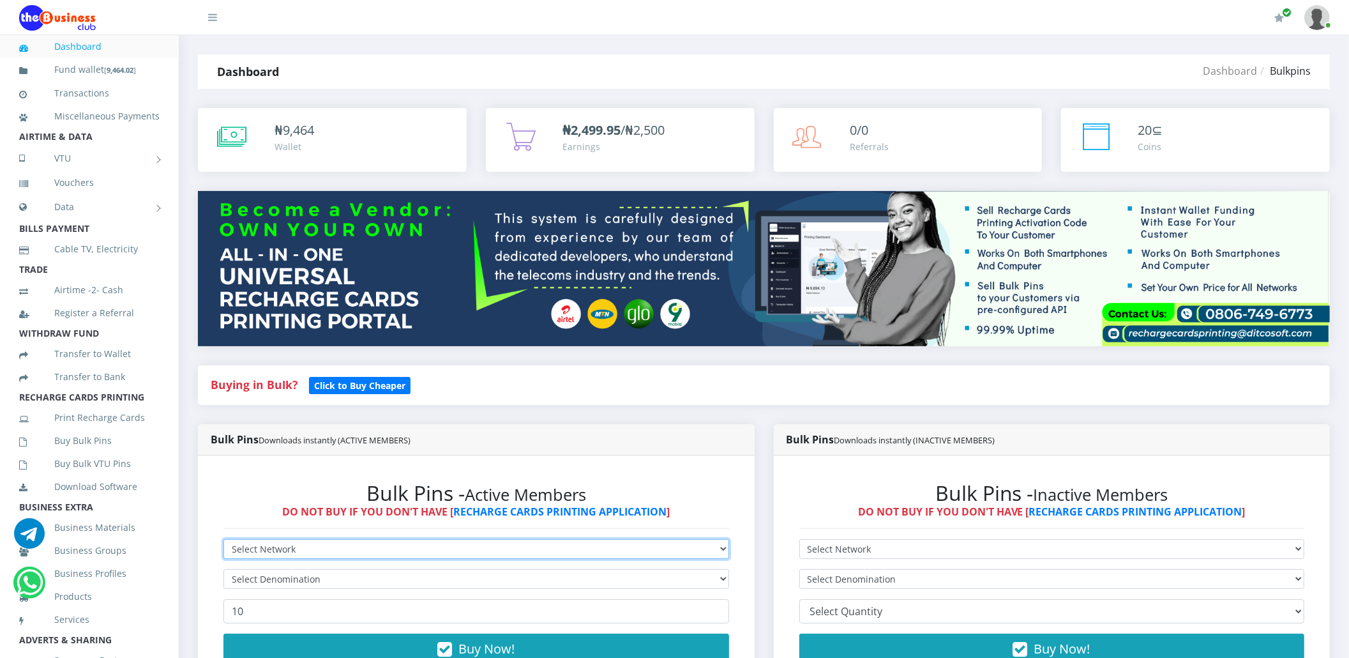
click at [248, 552] on select "Select Network MTN Globacom 9Mobile Airtel" at bounding box center [476, 549] width 506 height 20
select select "MTN"
click at [223, 539] on select "Select Network MTN Globacom 9Mobile Airtel" at bounding box center [476, 549] width 506 height 20
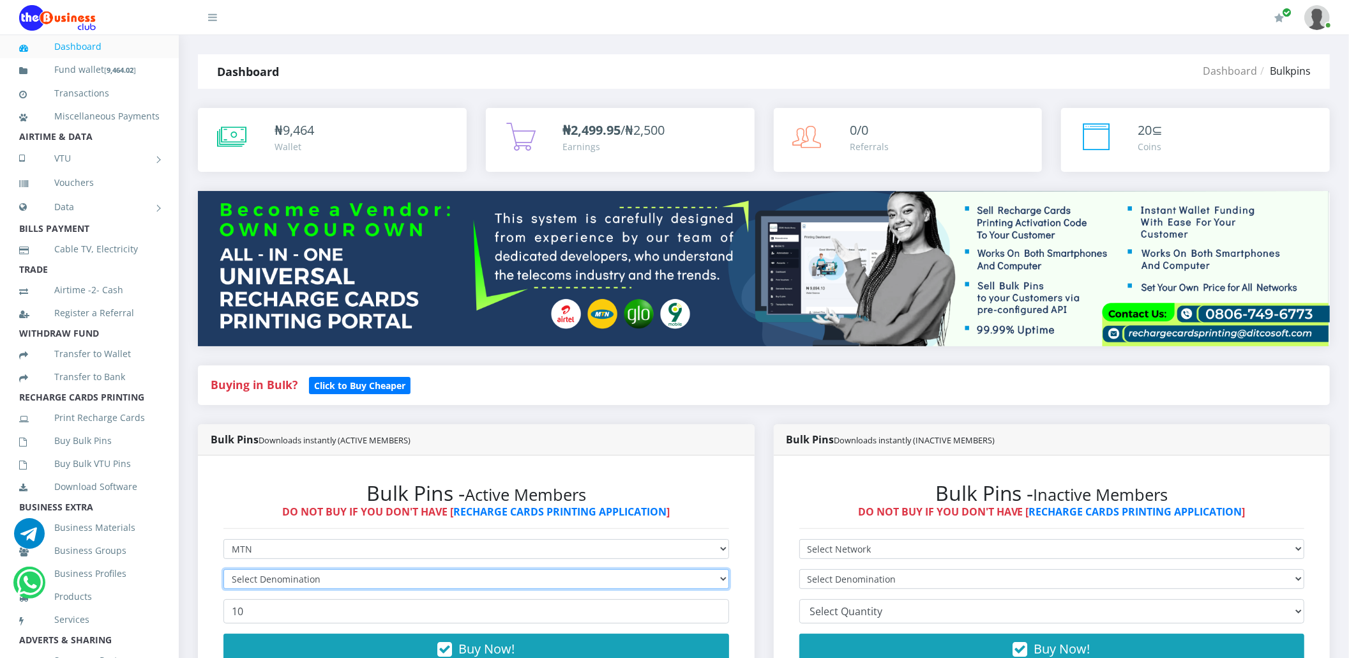
click at [271, 569] on select "Select Denomination" at bounding box center [476, 579] width 506 height 20
click at [271, 578] on select "Select Denomination MTN NGN100 - ₦96.94 MTN NGN200 - ₦193.88 MTN NGN400 - ₦387.…" at bounding box center [476, 579] width 506 height 20
select select "96.94-100"
click at [223, 569] on select "Select Denomination MTN NGN100 - ₦96.94 MTN NGN200 - ₦193.88 MTN NGN400 - ₦387.…" at bounding box center [476, 579] width 506 height 20
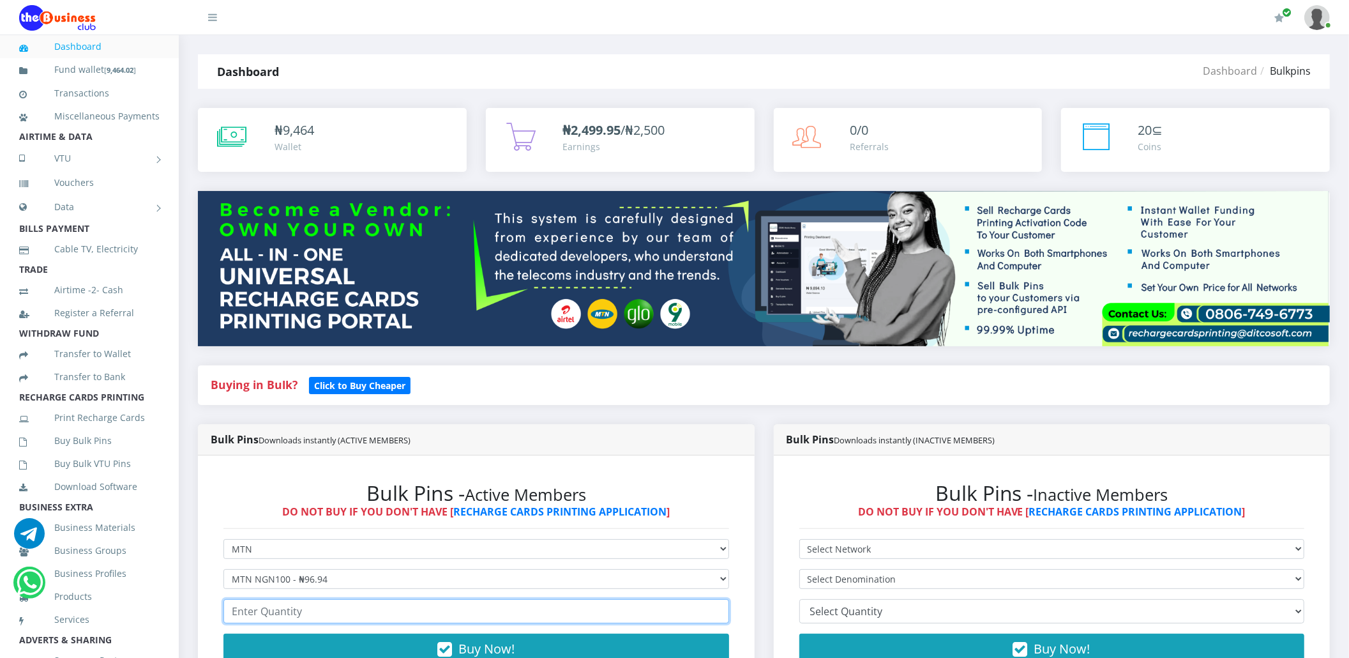
click at [280, 609] on input "number" at bounding box center [476, 611] width 506 height 24
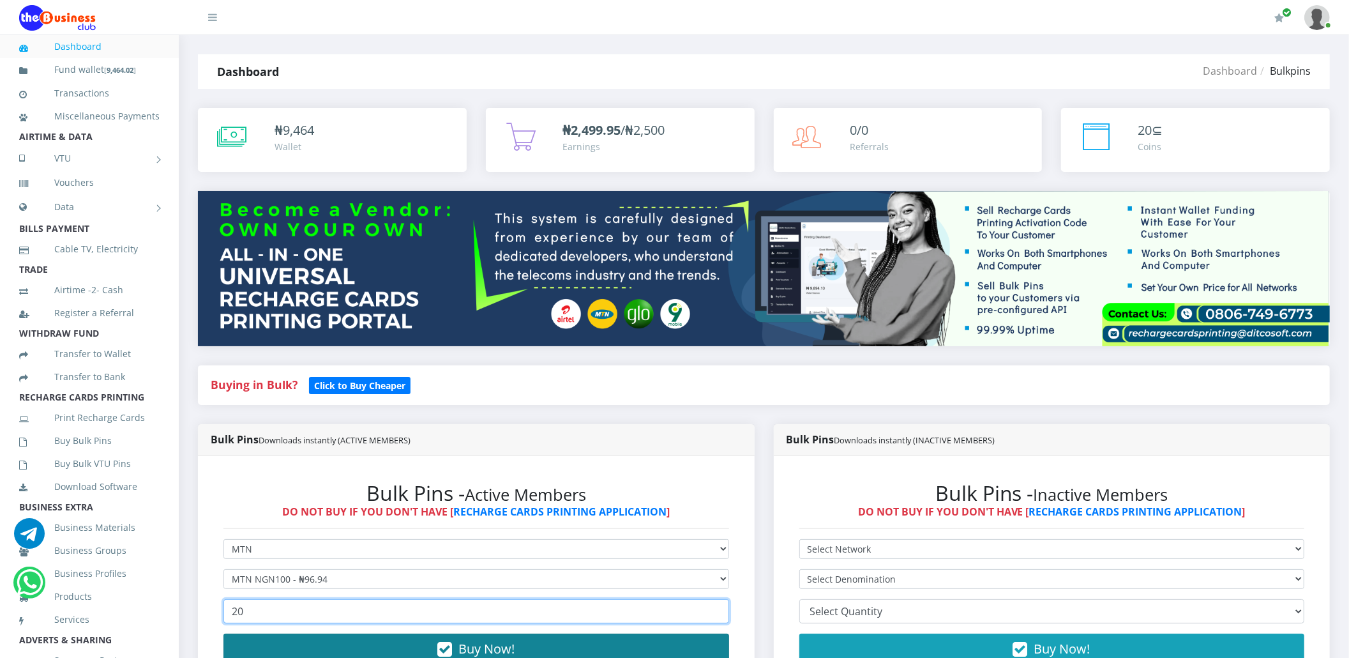
type input "20"
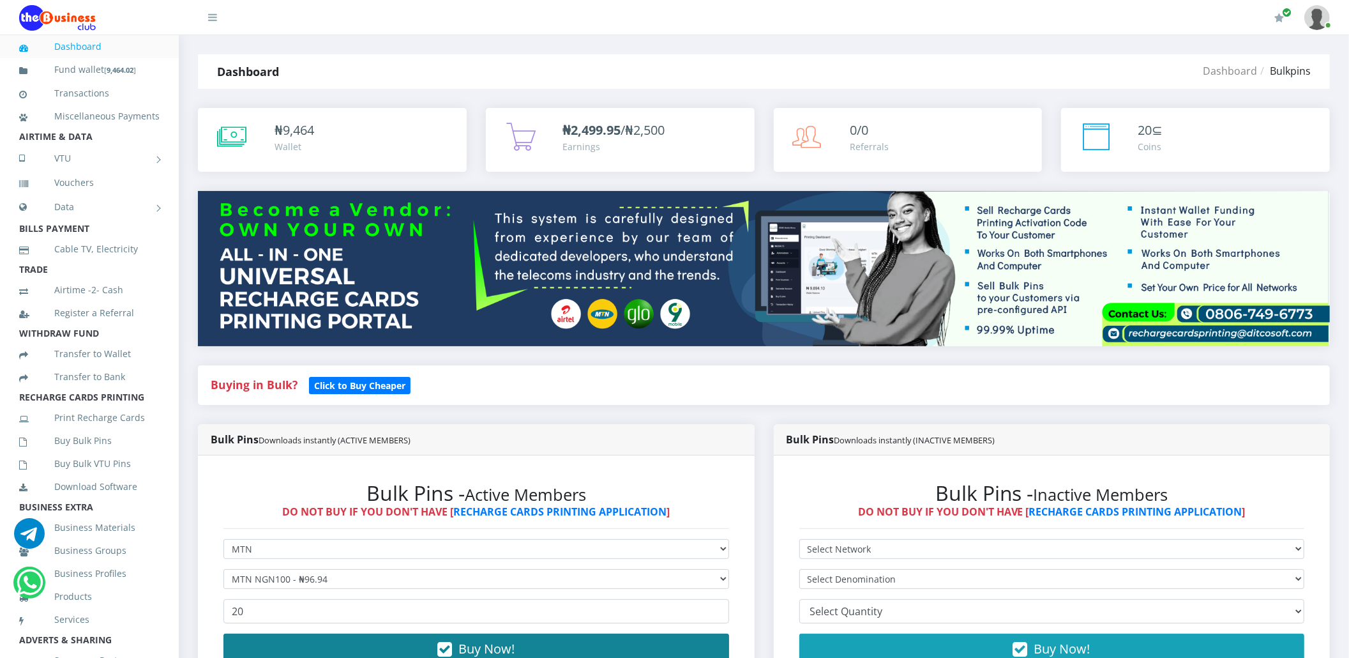
click at [274, 649] on button "Buy Now!" at bounding box center [476, 648] width 506 height 31
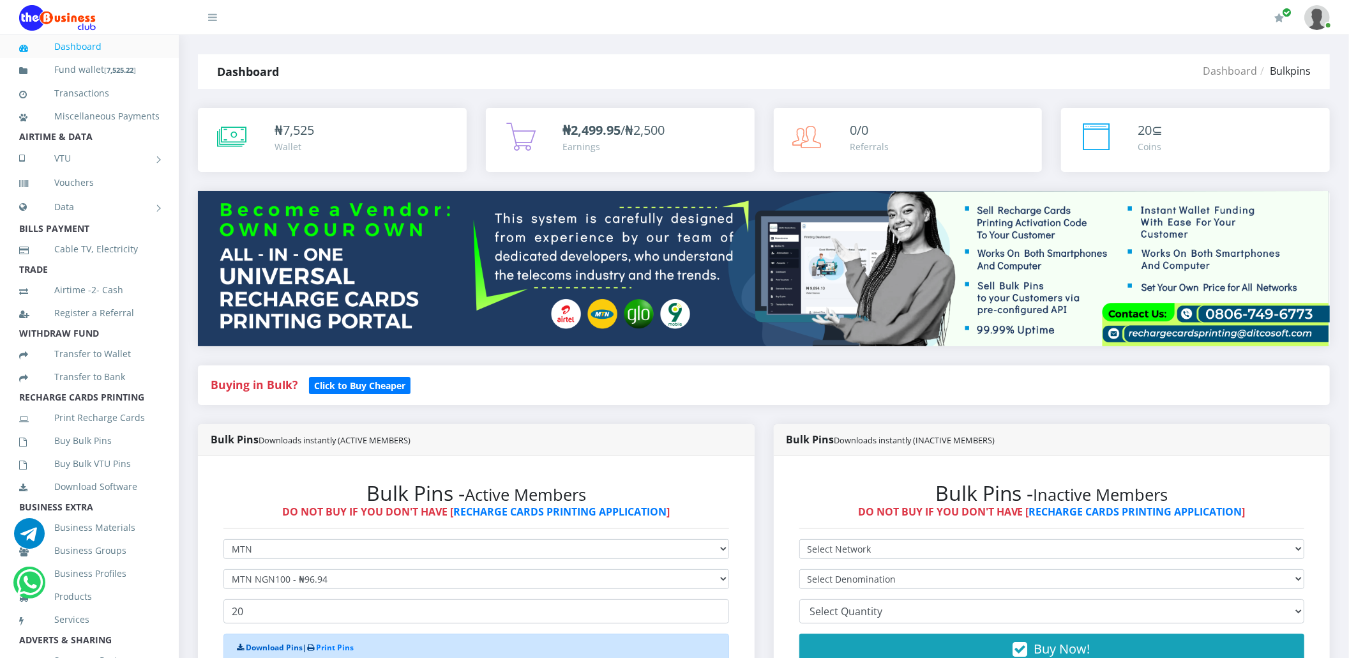
click at [273, 644] on link "Download Pins" at bounding box center [274, 647] width 57 height 11
click at [80, 455] on link "Buy Bulk Pins" at bounding box center [89, 440] width 140 height 29
